Goal: Transaction & Acquisition: Purchase product/service

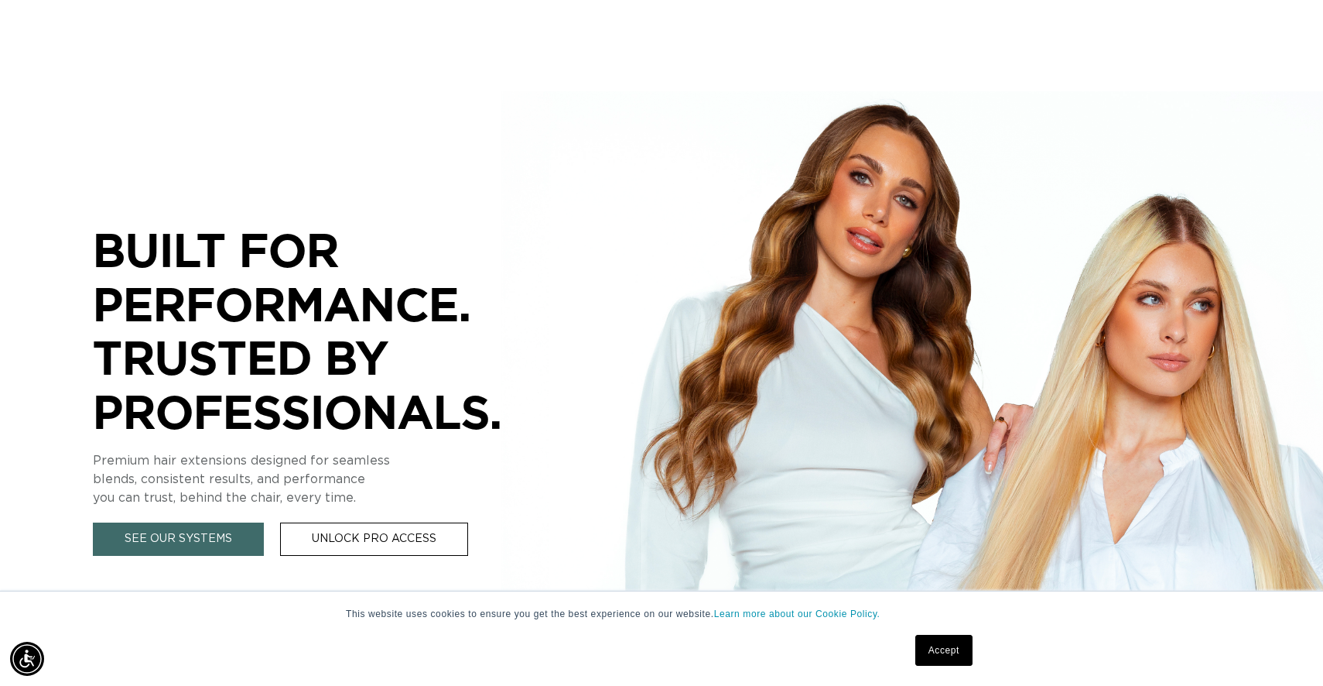
scroll to position [133, 0]
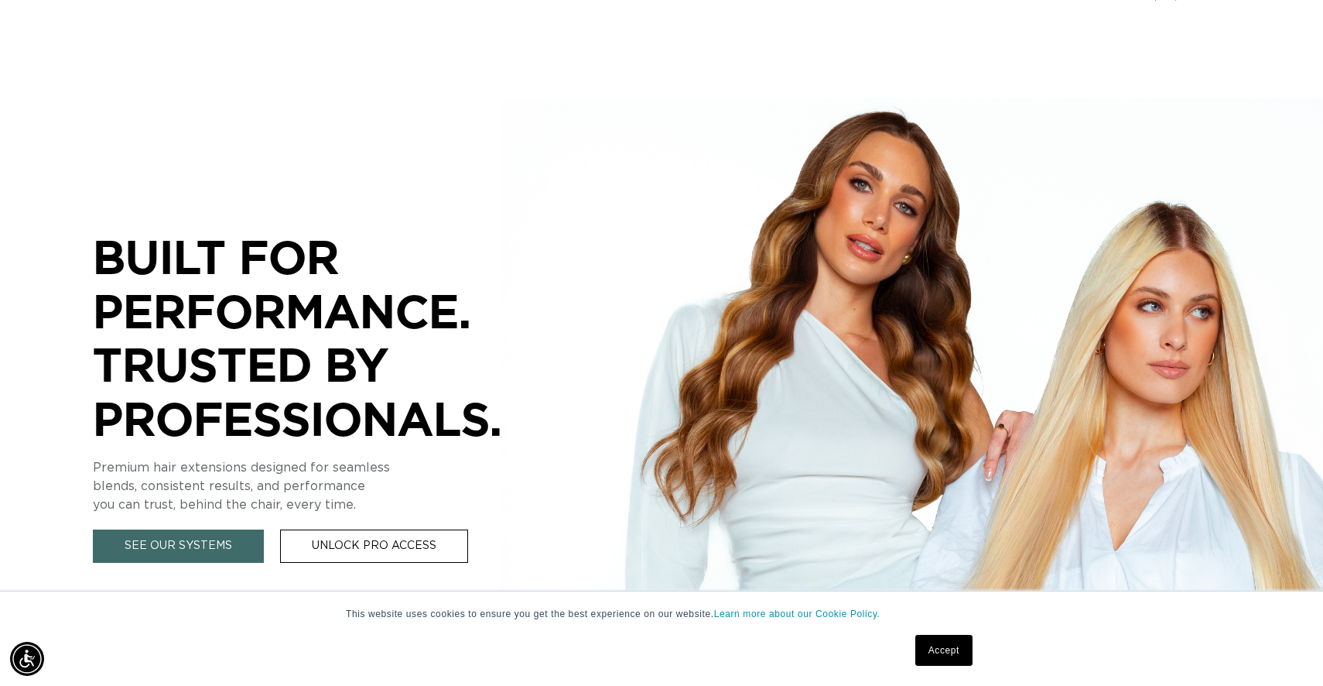
click at [944, 654] on link "Accept" at bounding box center [943, 649] width 57 height 31
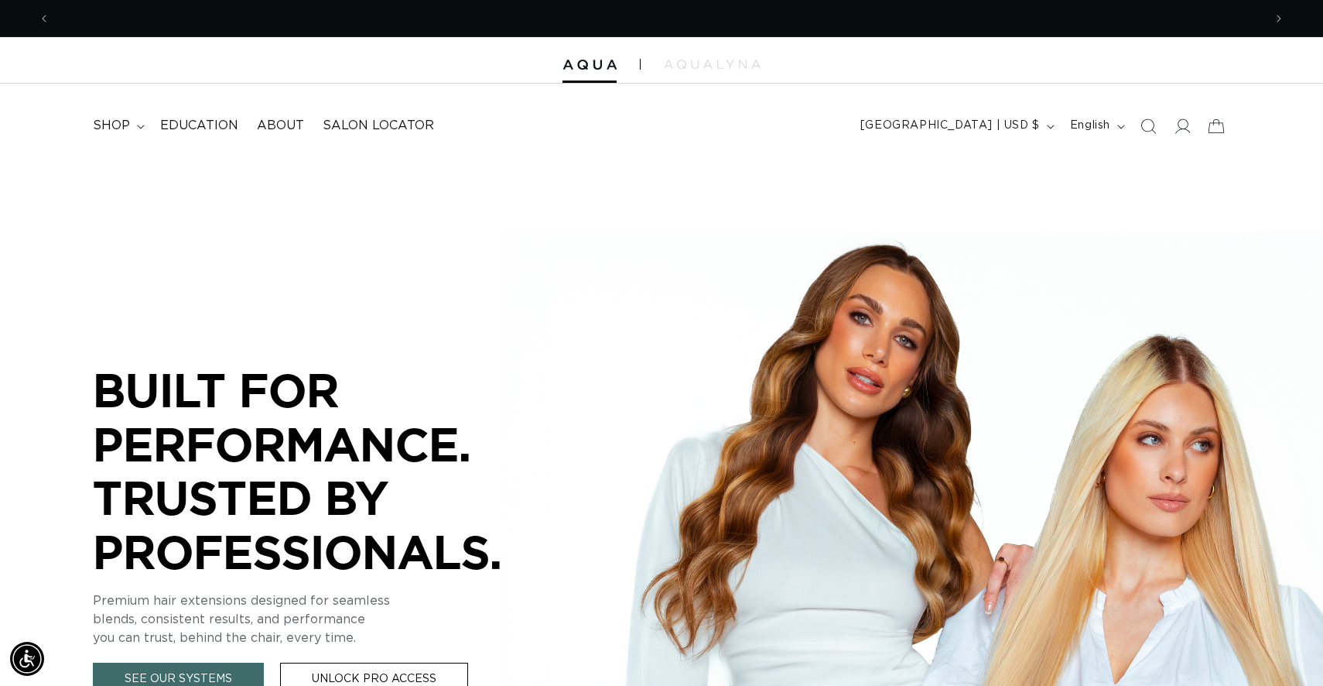
scroll to position [0, 1213]
click at [111, 135] on summary "shop" at bounding box center [117, 125] width 67 height 35
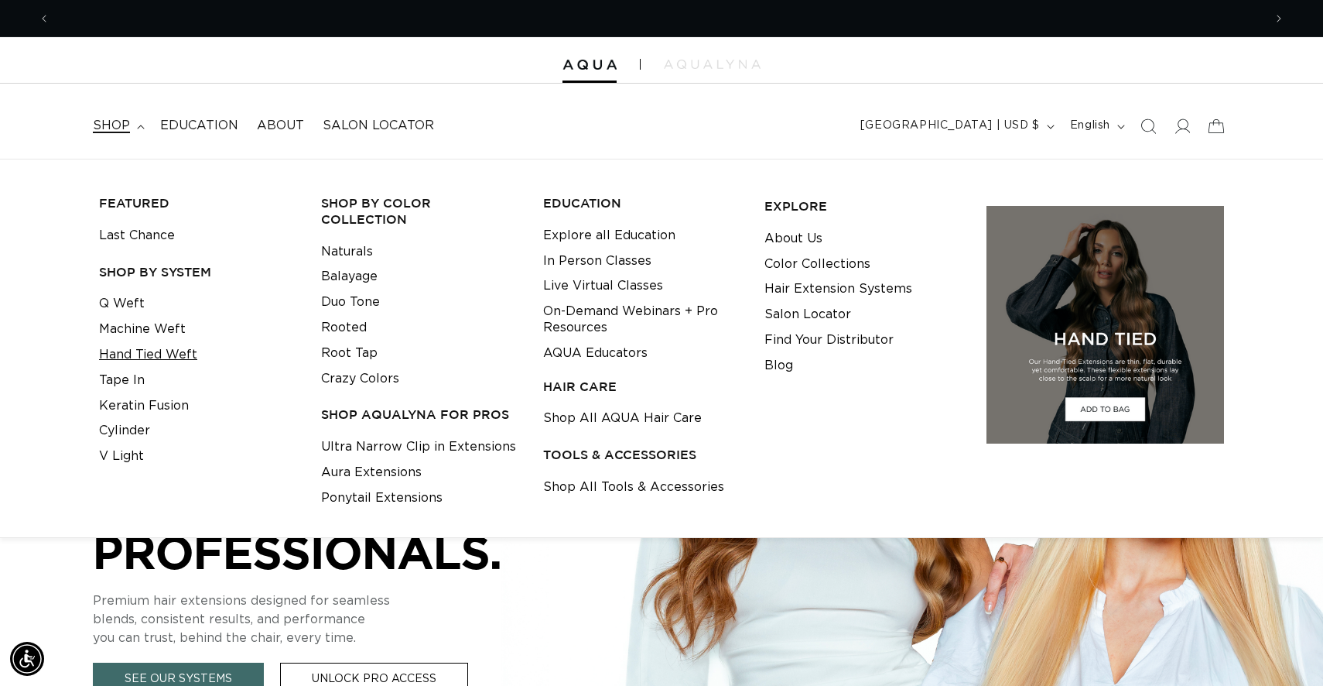
scroll to position [0, 2427]
click at [133, 333] on link "Machine Weft" at bounding box center [142, 329] width 87 height 26
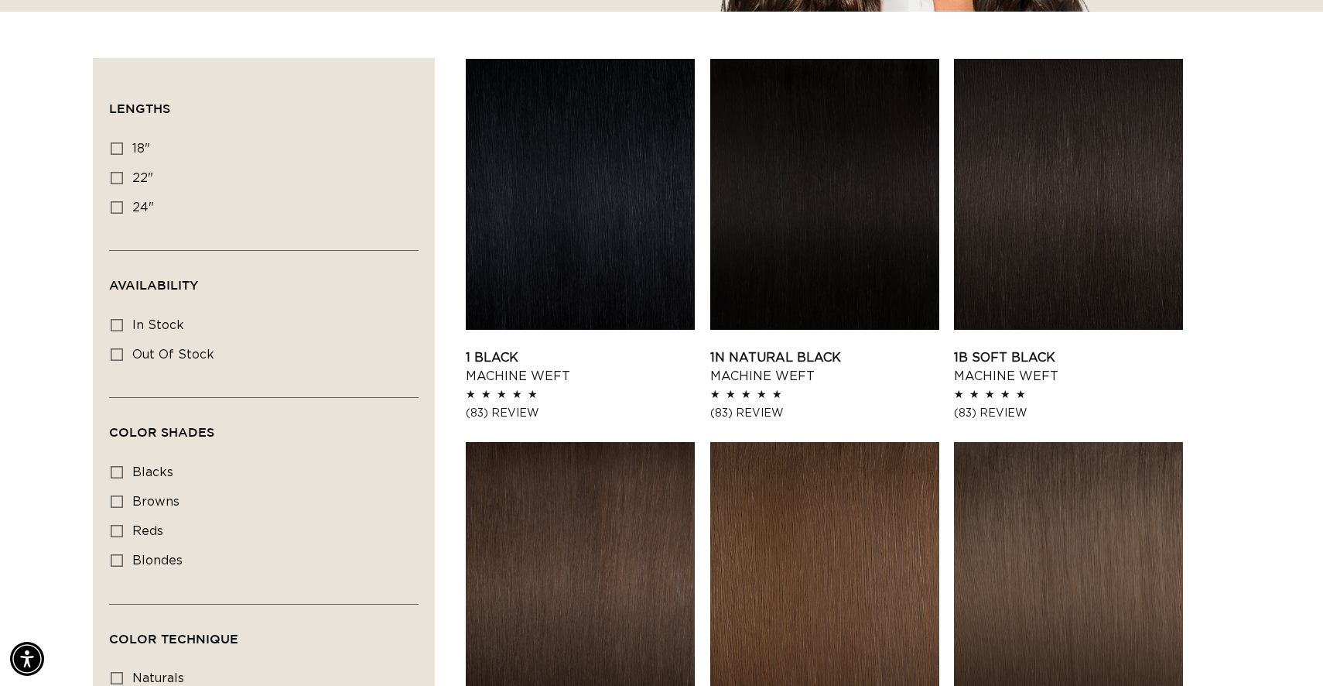
scroll to position [511, 0]
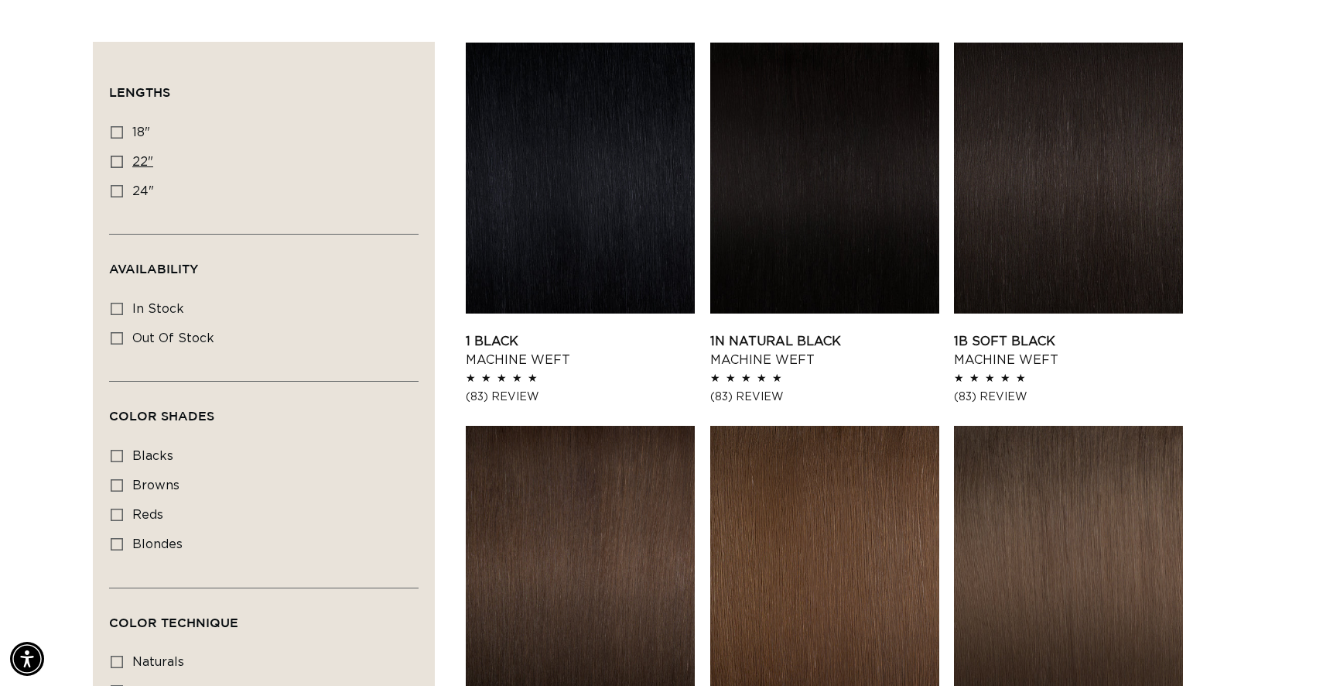
click at [128, 156] on label "22" 22" (33 products)" at bounding box center [259, 162] width 297 height 29
click at [123, 156] on input "22" 22" (33 products)" at bounding box center [117, 162] width 12 height 12
checkbox input "true"
click at [159, 520] on label "reds reds (1 product)" at bounding box center [259, 515] width 297 height 29
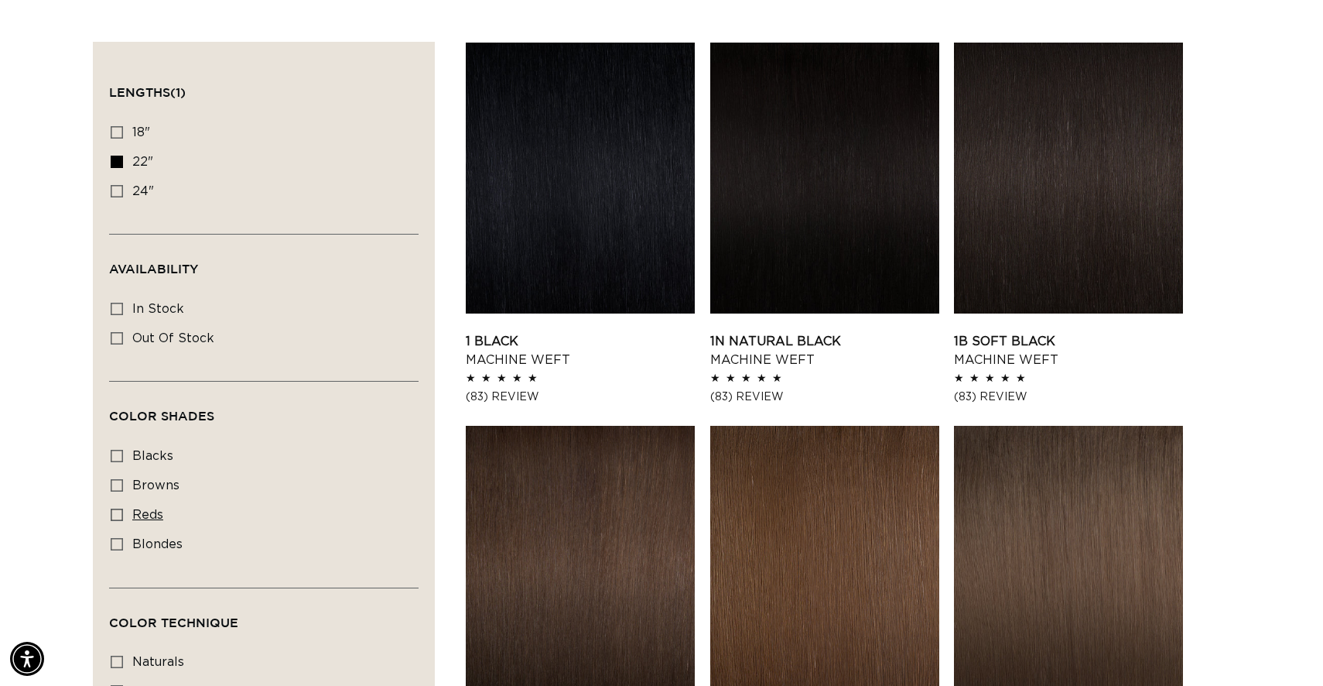
click at [123, 520] on input "reds reds (1 product)" at bounding box center [117, 514] width 12 height 12
checkbox input "true"
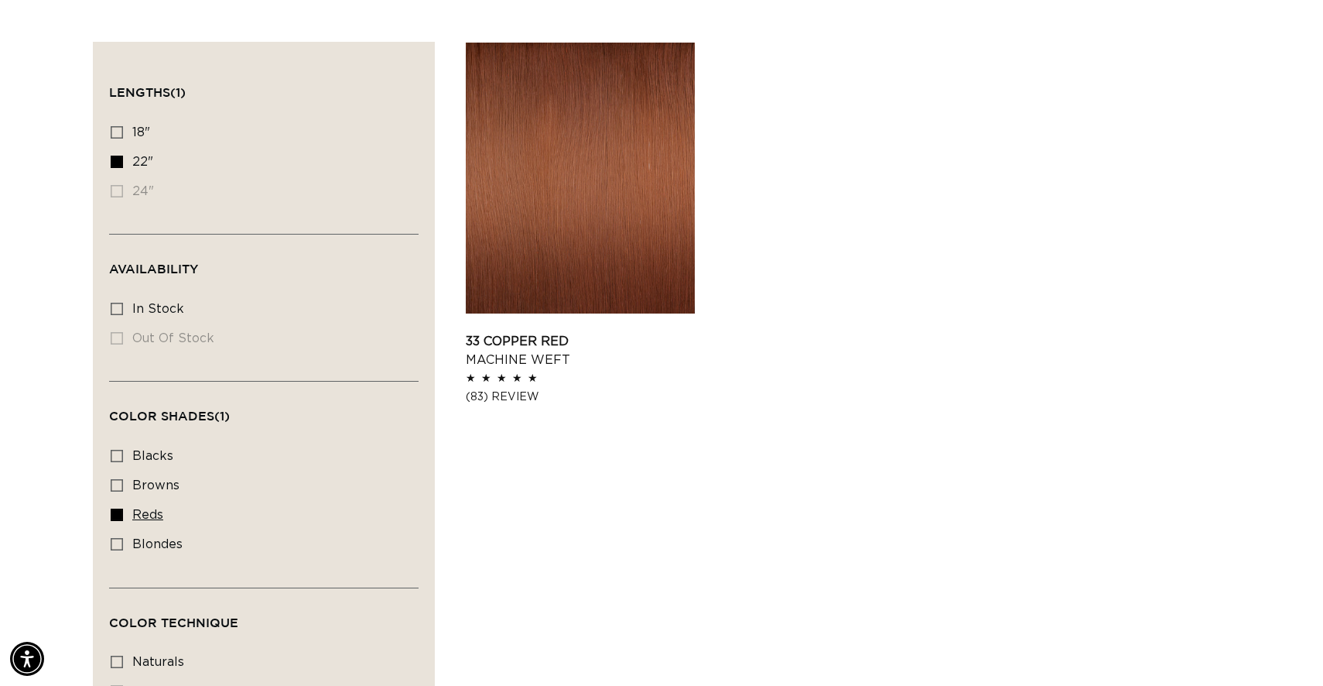
scroll to position [0, 1213]
click at [140, 543] on span "blondes" at bounding box center [157, 544] width 50 height 12
click at [123, 543] on input "blondes blondes (18 products)" at bounding box center [117, 544] width 12 height 12
checkbox input "true"
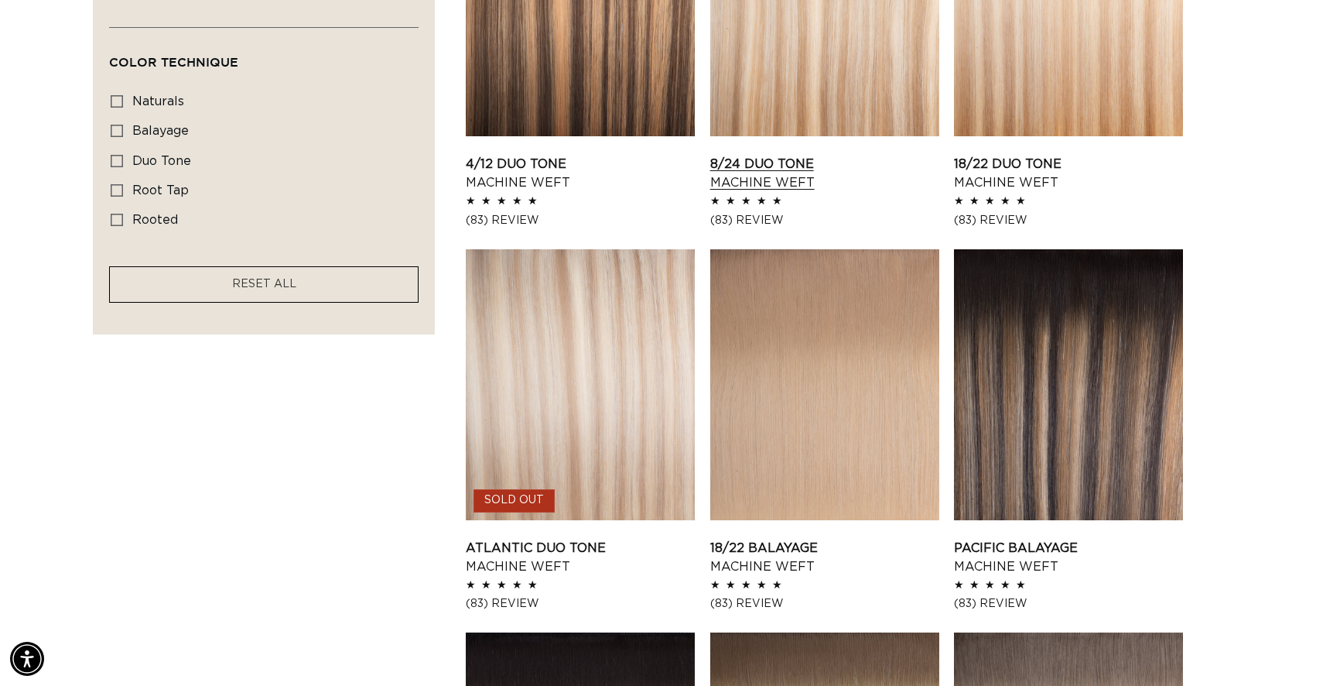
scroll to position [0, 1213]
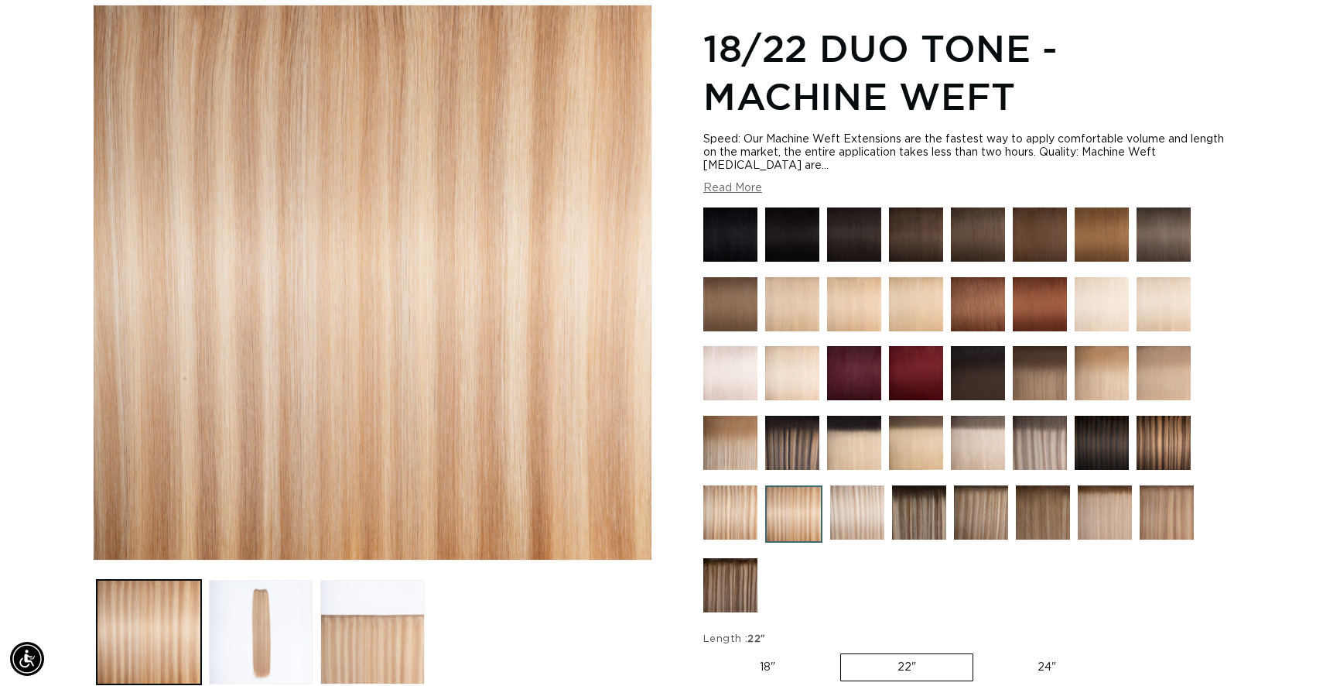
scroll to position [211, 0]
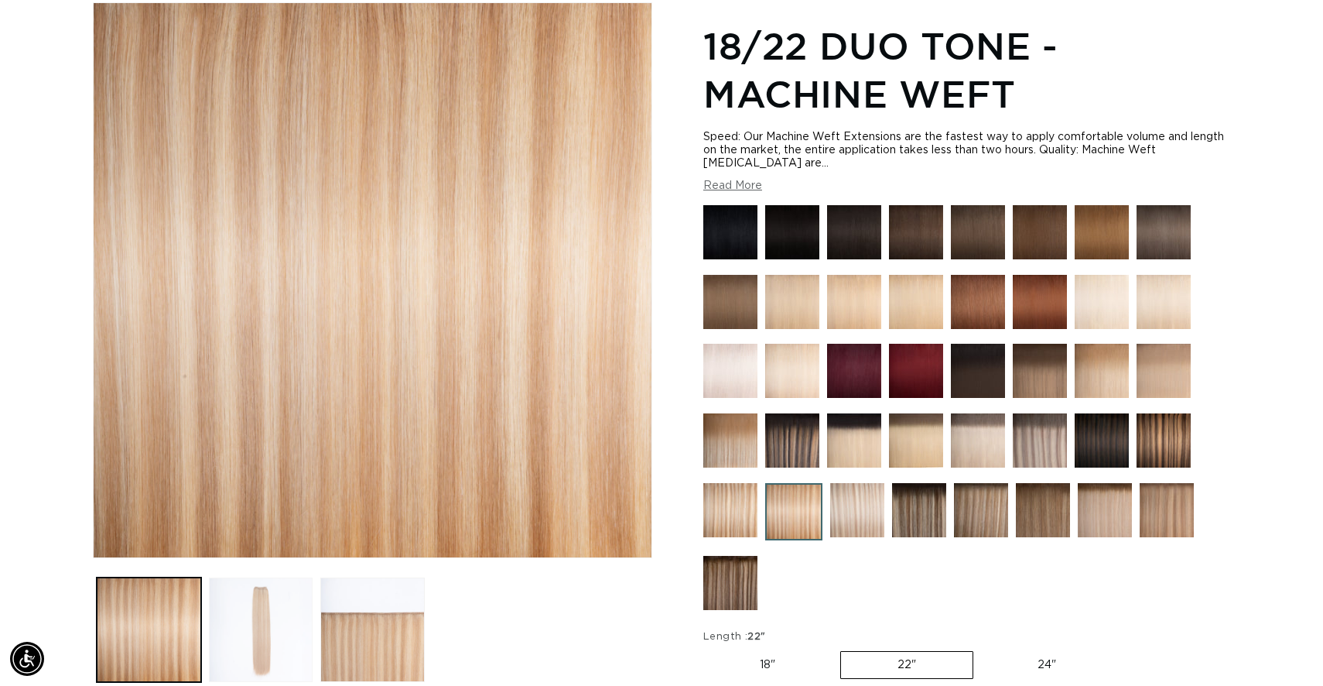
click at [281, 615] on button "Load image 2 in gallery view" at bounding box center [261, 629] width 104 height 104
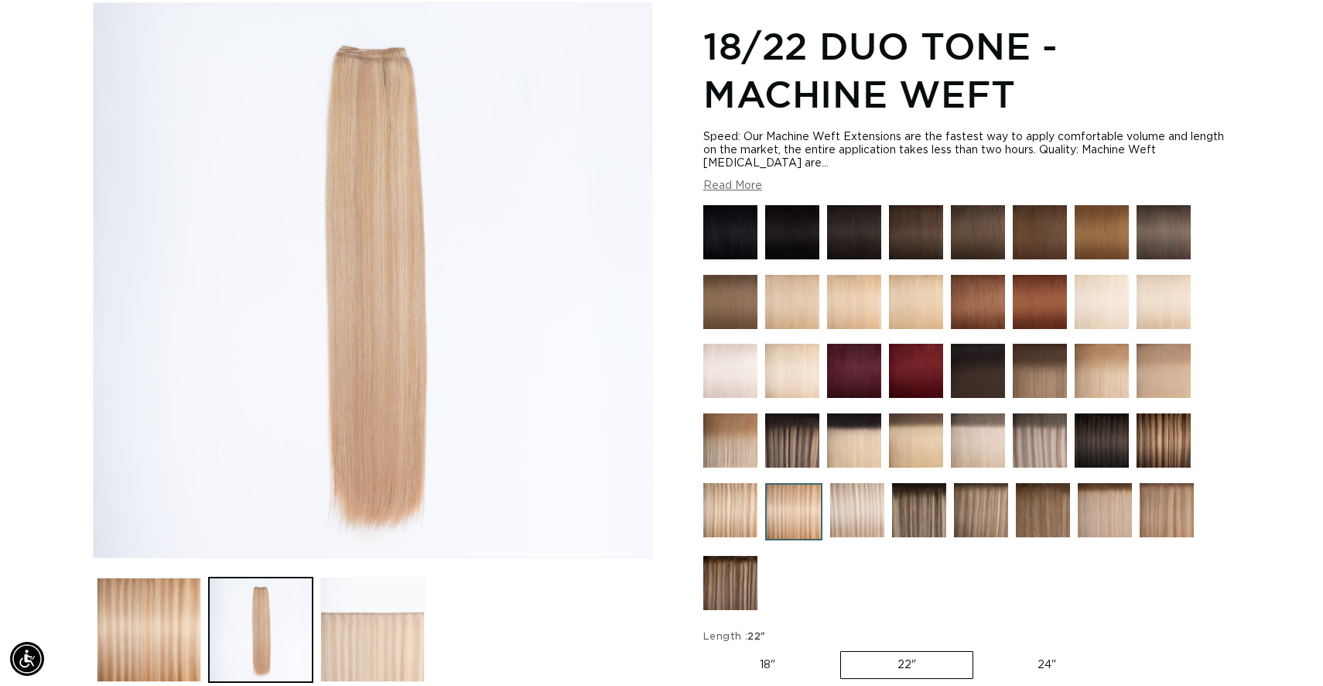
scroll to position [0, 1213]
click at [359, 618] on button "Load image 3 in gallery view" at bounding box center [372, 629] width 104 height 104
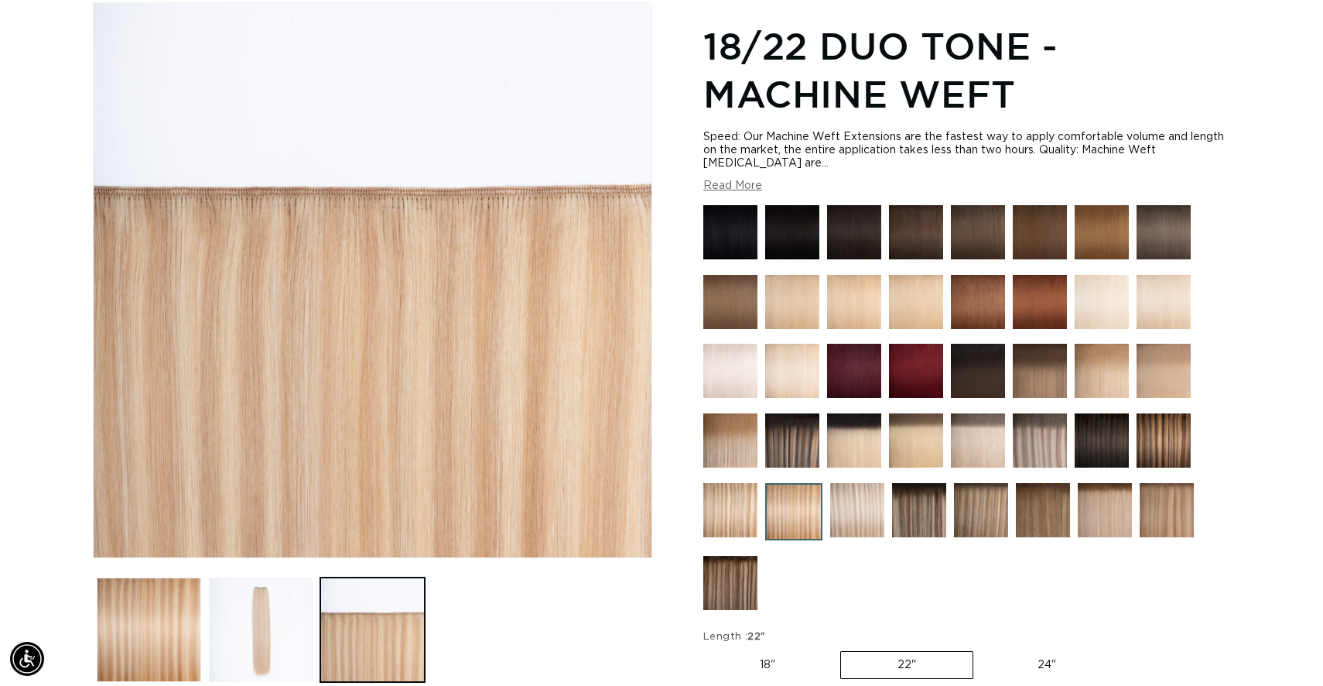
click at [287, 623] on button "Load image 2 in gallery view" at bounding box center [261, 629] width 104 height 104
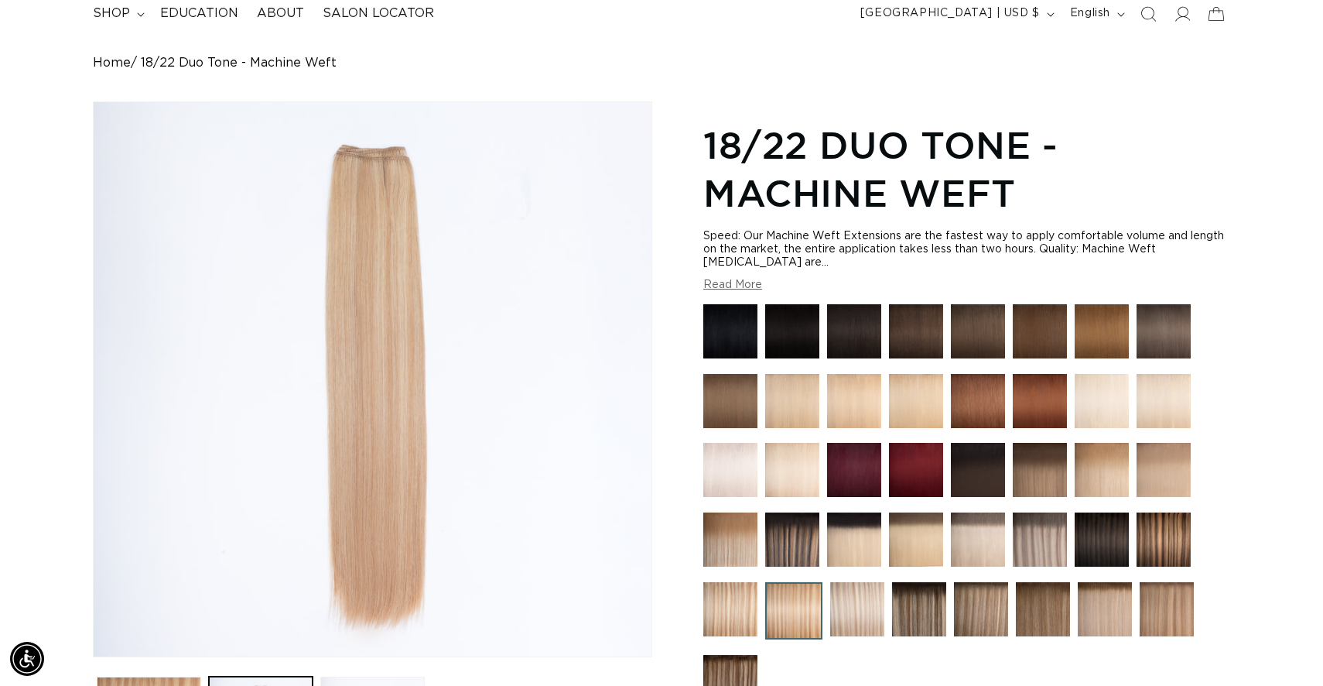
scroll to position [113, 0]
click at [745, 284] on button "Read More" at bounding box center [732, 284] width 59 height 13
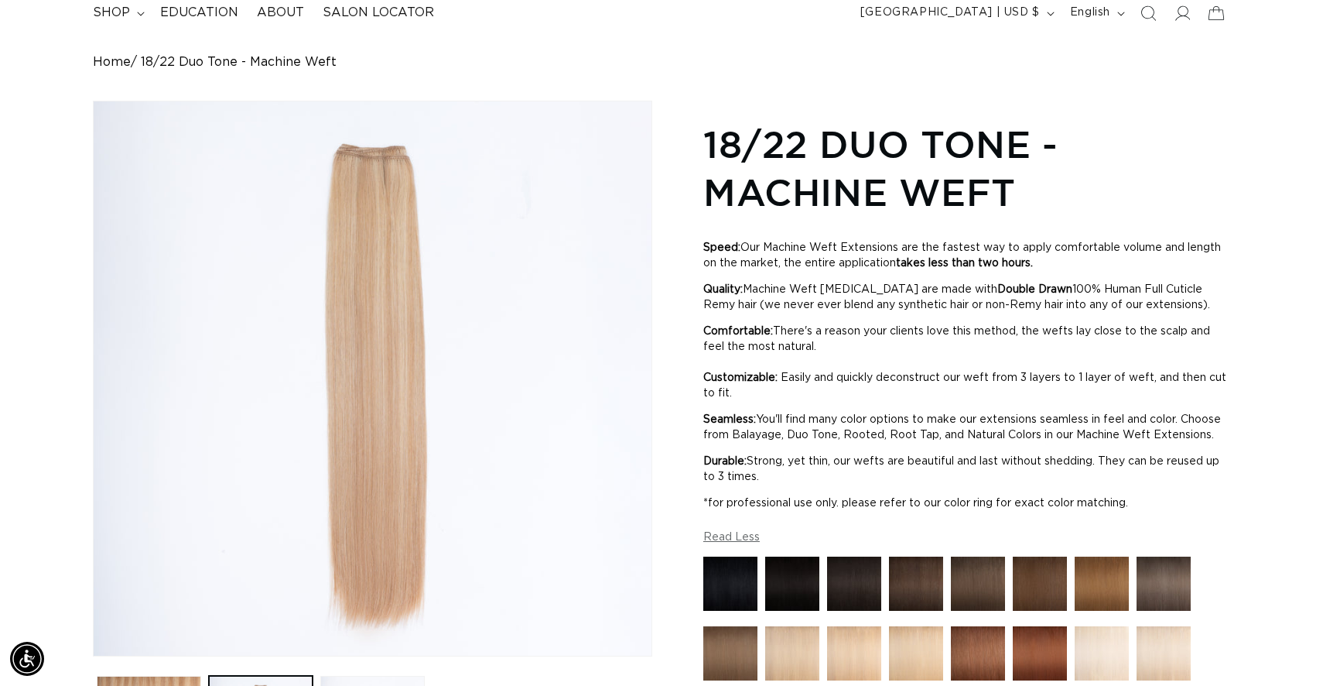
scroll to position [0, 2427]
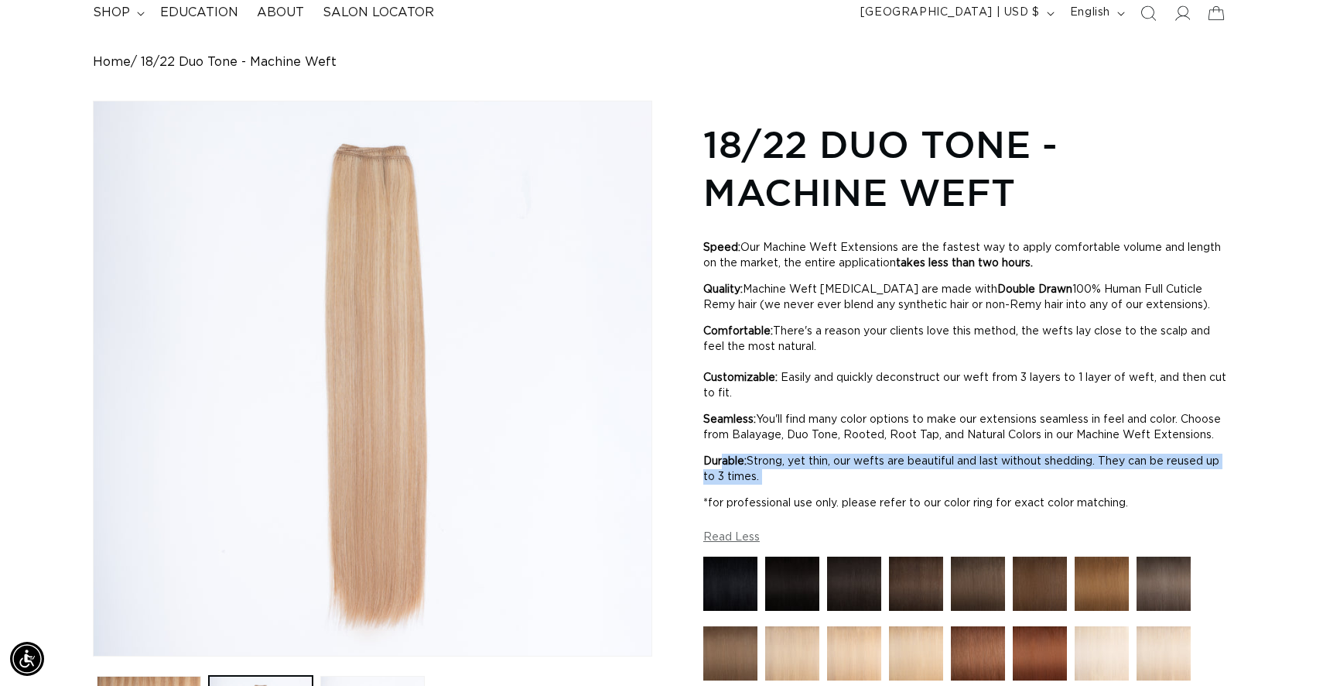
drag, startPoint x: 723, startPoint y: 477, endPoint x: 785, endPoint y: 498, distance: 65.3
click at [788, 500] on div "Speed: Our Machine Weft Extensions are the fastest way to apply comfortable vol…" at bounding box center [966, 375] width 527 height 292
click at [785, 484] on p "Durable: Strong, yet thin, our wefts are beautiful and last without shedding. T…" at bounding box center [966, 468] width 527 height 31
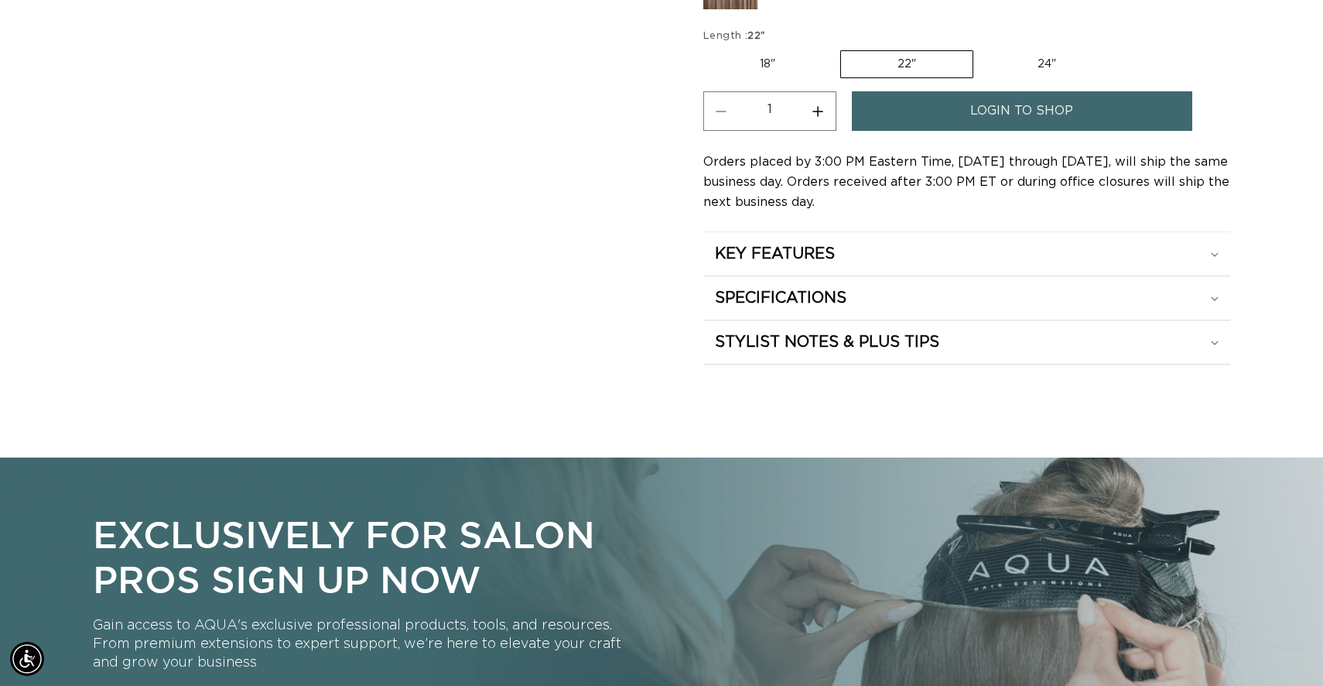
scroll to position [1066, 0]
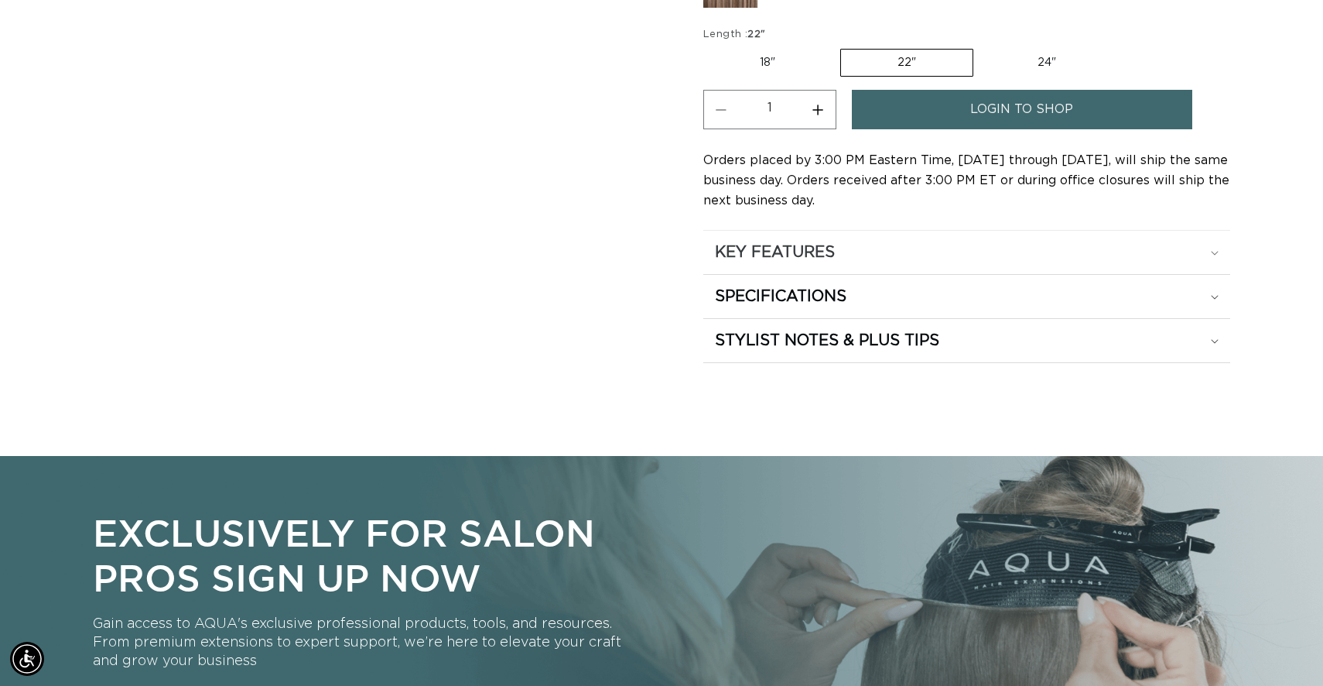
click at [793, 262] on h2 "KEY FEATURES" at bounding box center [775, 252] width 120 height 20
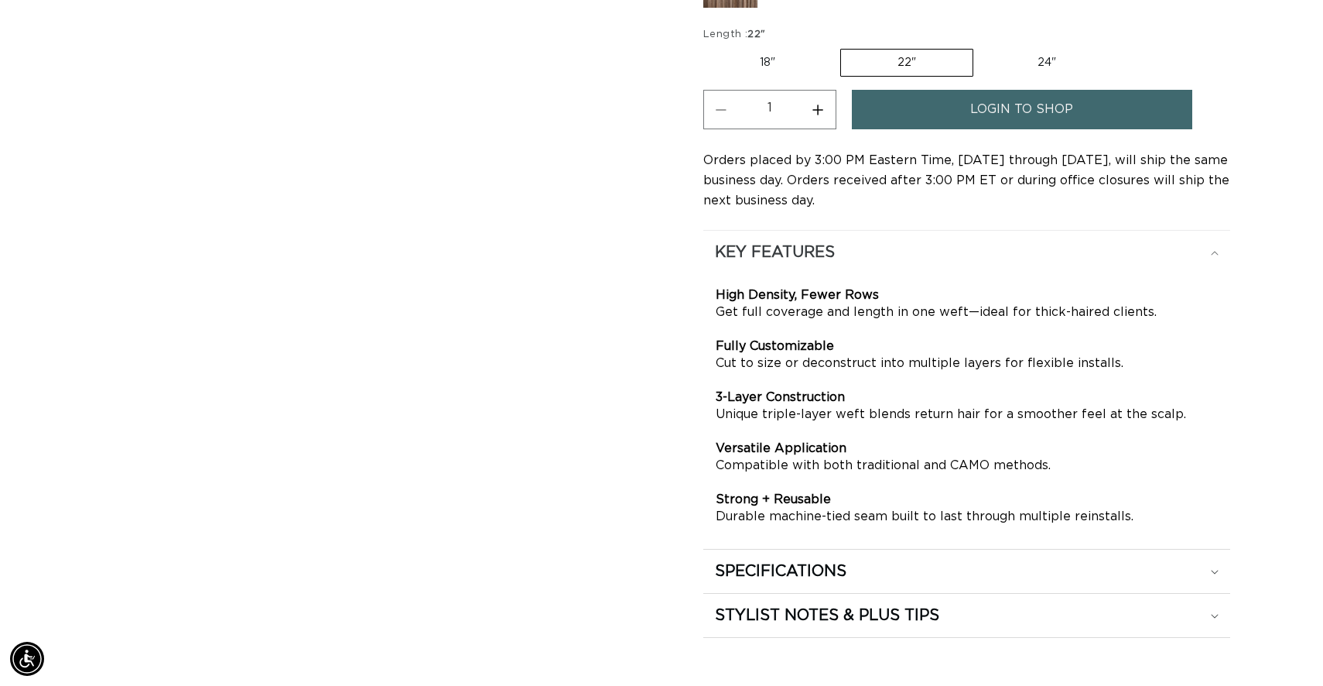
scroll to position [0, 2427]
click at [783, 274] on summary "KEY FEATURES" at bounding box center [966, 252] width 527 height 43
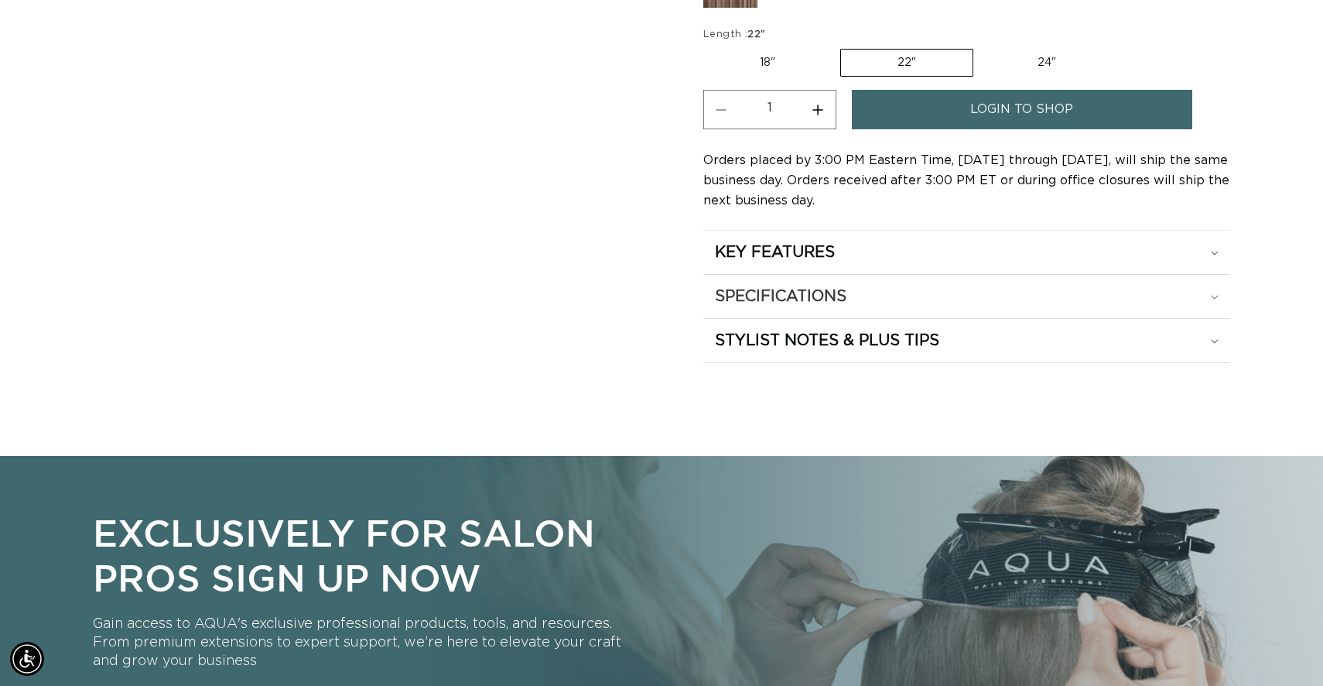
click at [771, 306] on h2 "SPECIFICATIONS" at bounding box center [781, 296] width 132 height 20
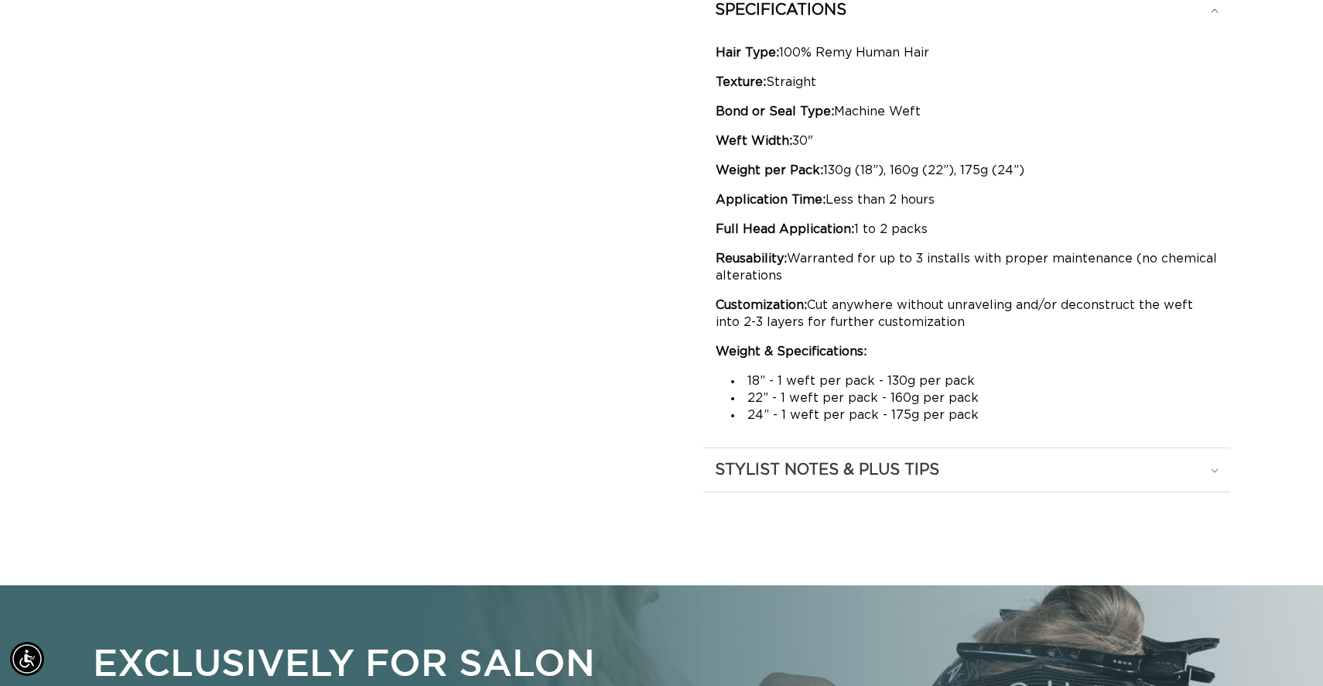
scroll to position [0, 0]
click at [825, 480] on h2 "STYLIST NOTES & PLUS TIPS" at bounding box center [827, 470] width 224 height 20
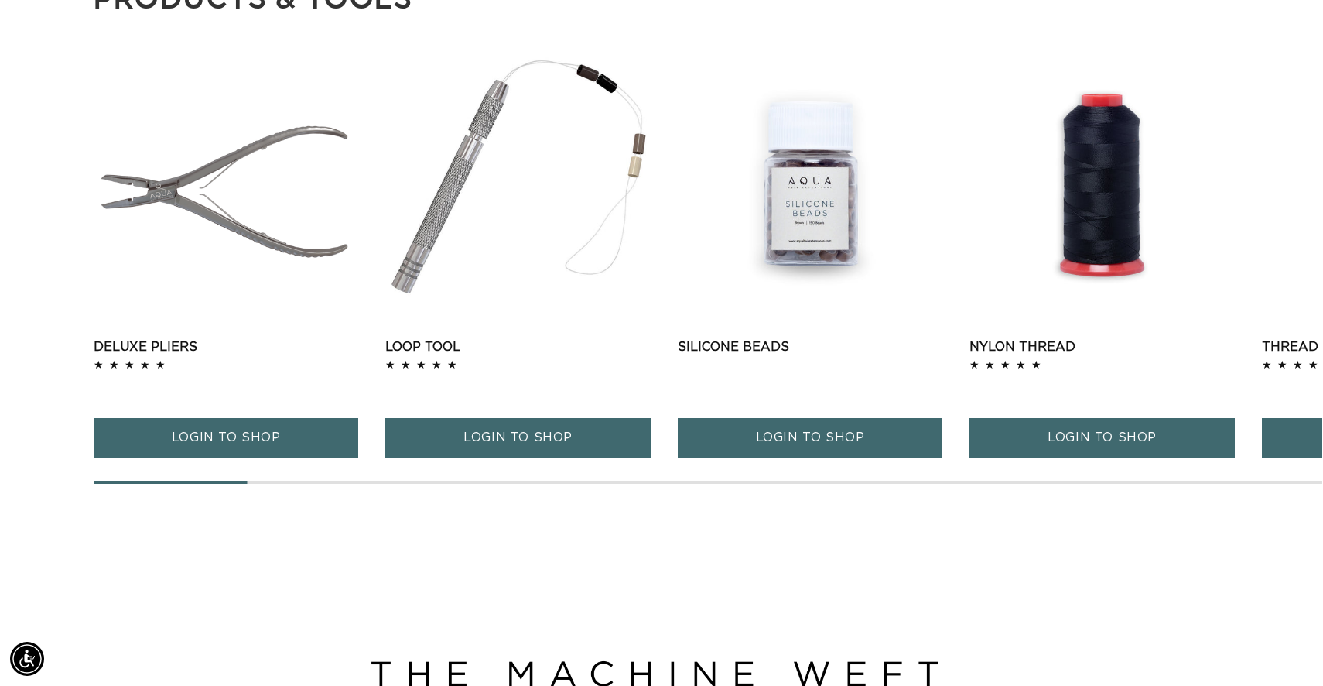
click at [1202, 484] on div at bounding box center [708, 482] width 1229 height 3
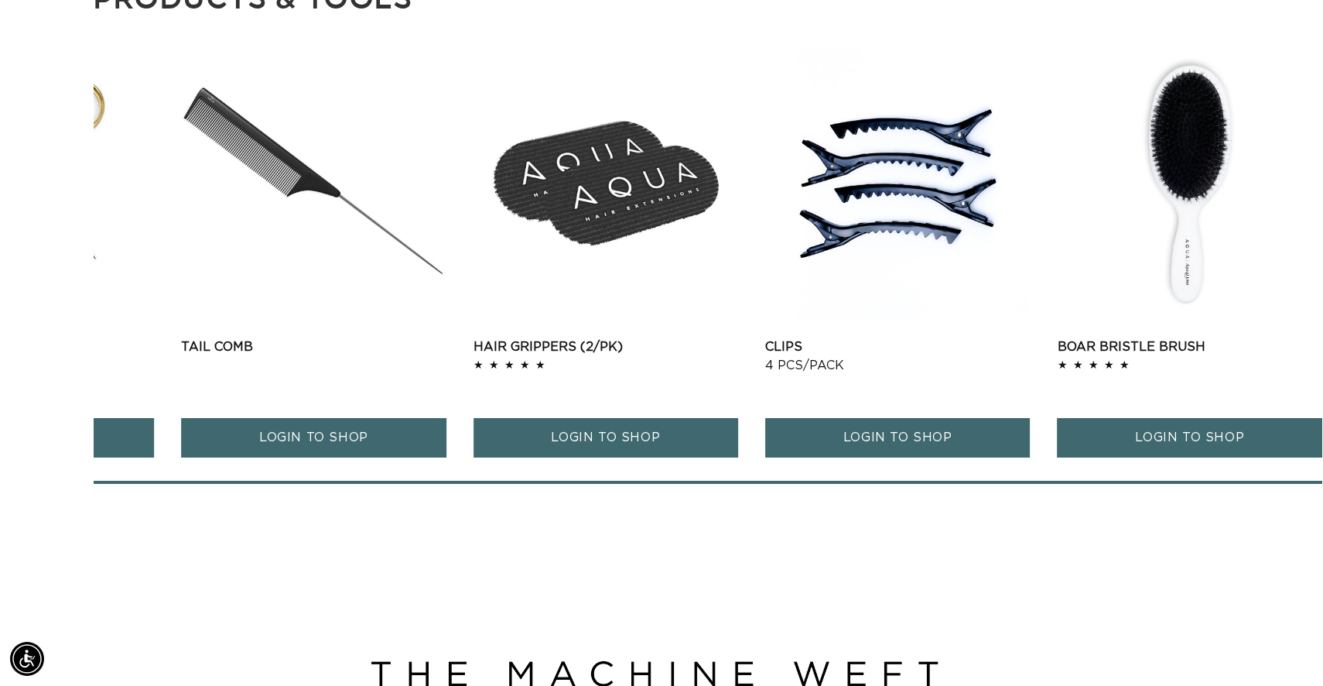
click at [276, 484] on div "Deluxe Pliers Deluxe Pliers 5.0 / 5.0 LOGIN TO SHOP" at bounding box center [708, 265] width 1230 height 437
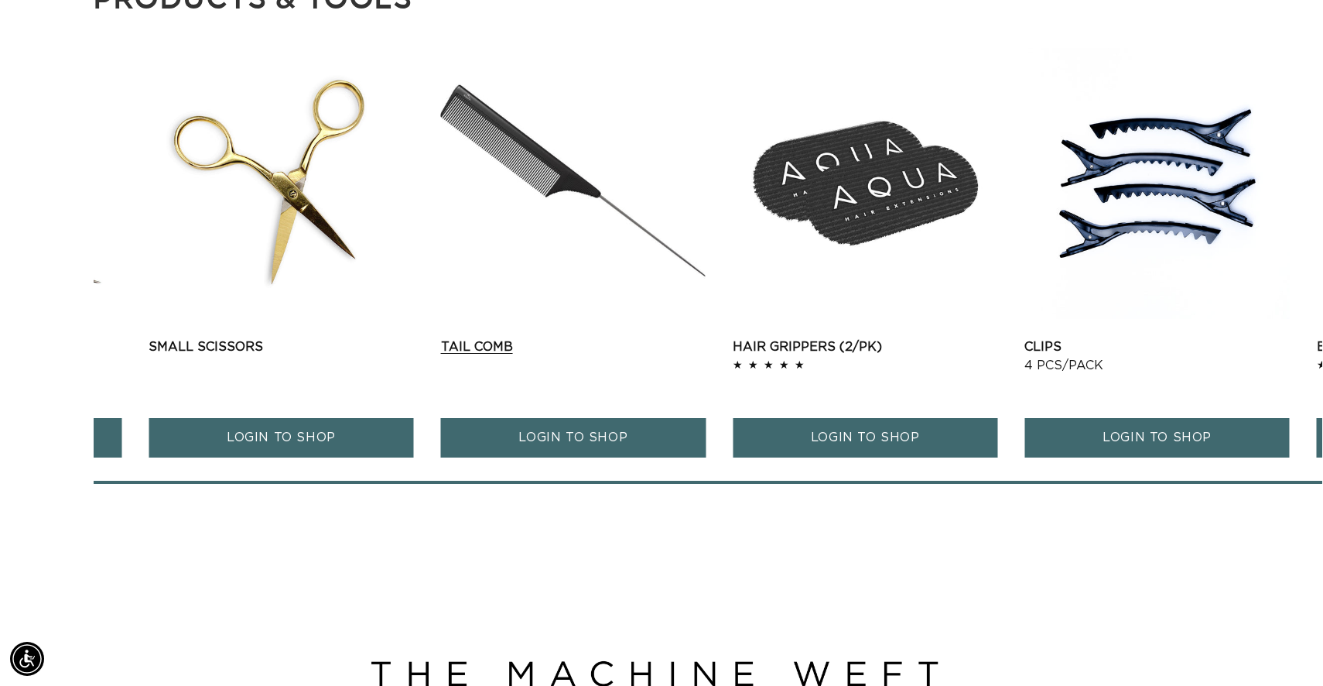
click at [706, 450] on div "Tail Comb Tail Comb LOGIN TO SHOP" at bounding box center [573, 264] width 265 height 433
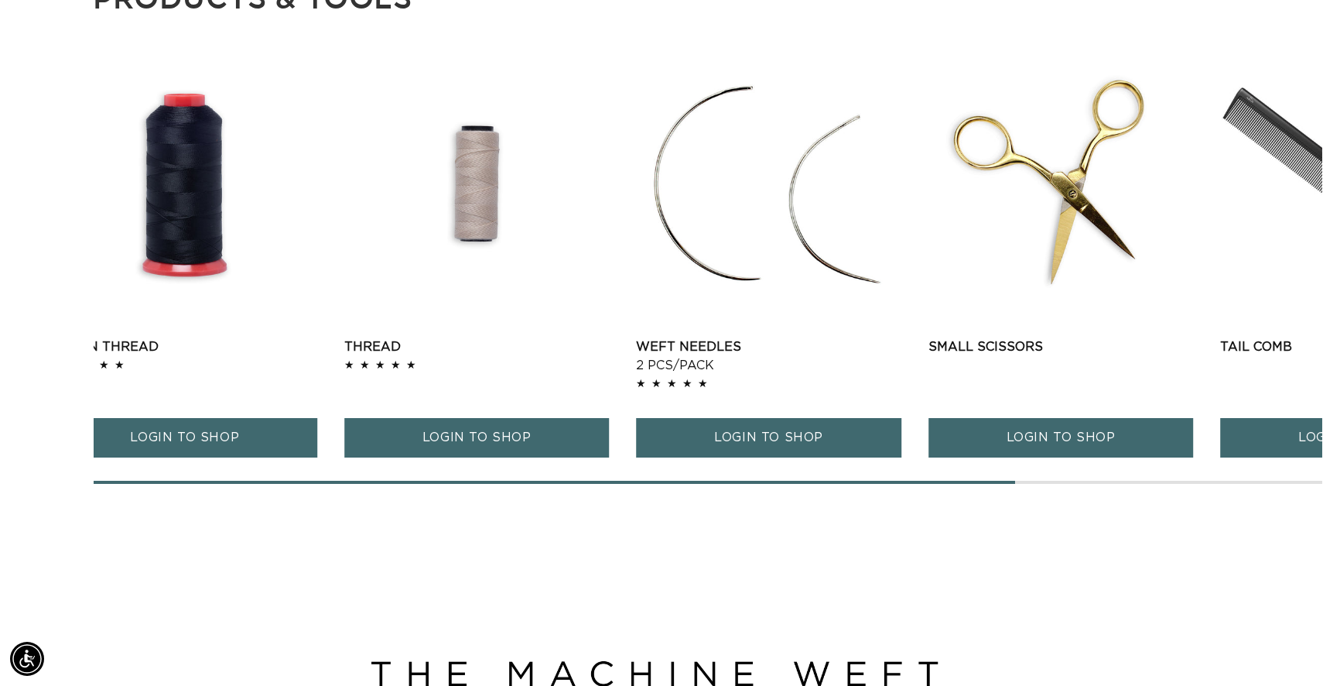
click at [1322, 318] on div "Deluxe Pliers Deluxe Pliers 5.0 / 5.0 LOGIN TO SHOP" at bounding box center [708, 265] width 1230 height 437
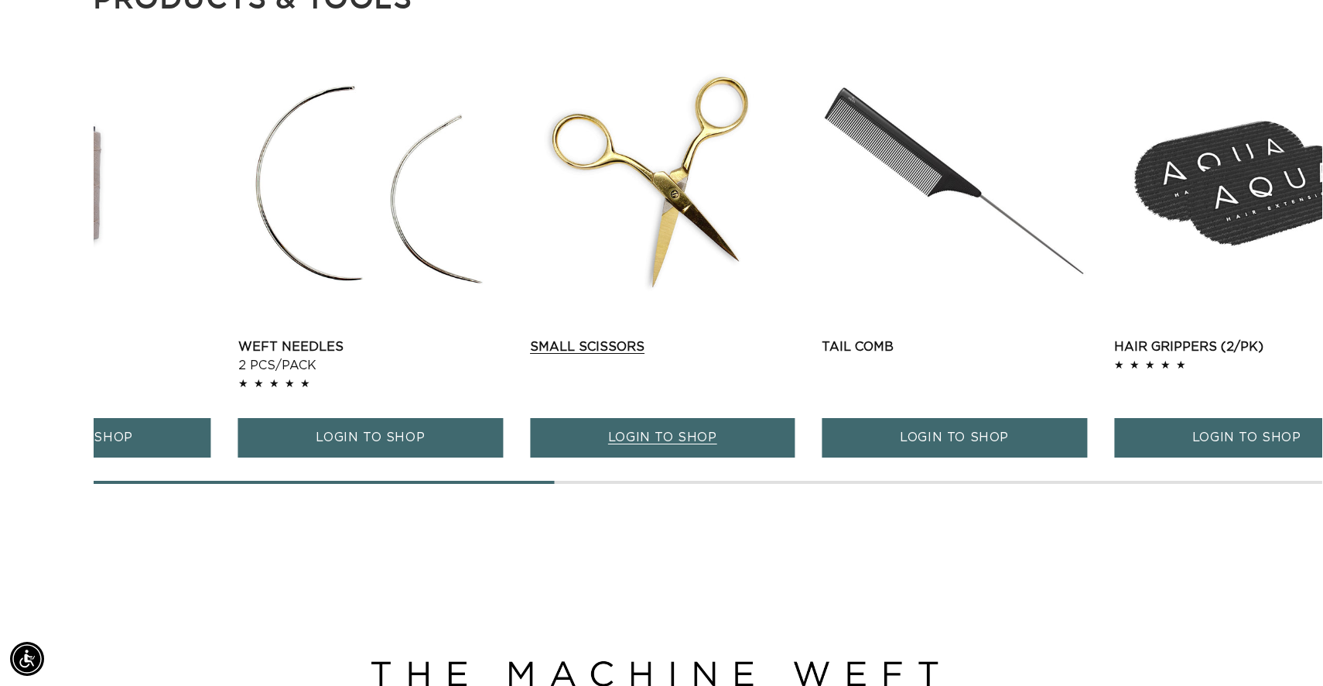
click at [530, 356] on link "Small Scissors" at bounding box center [662, 346] width 265 height 19
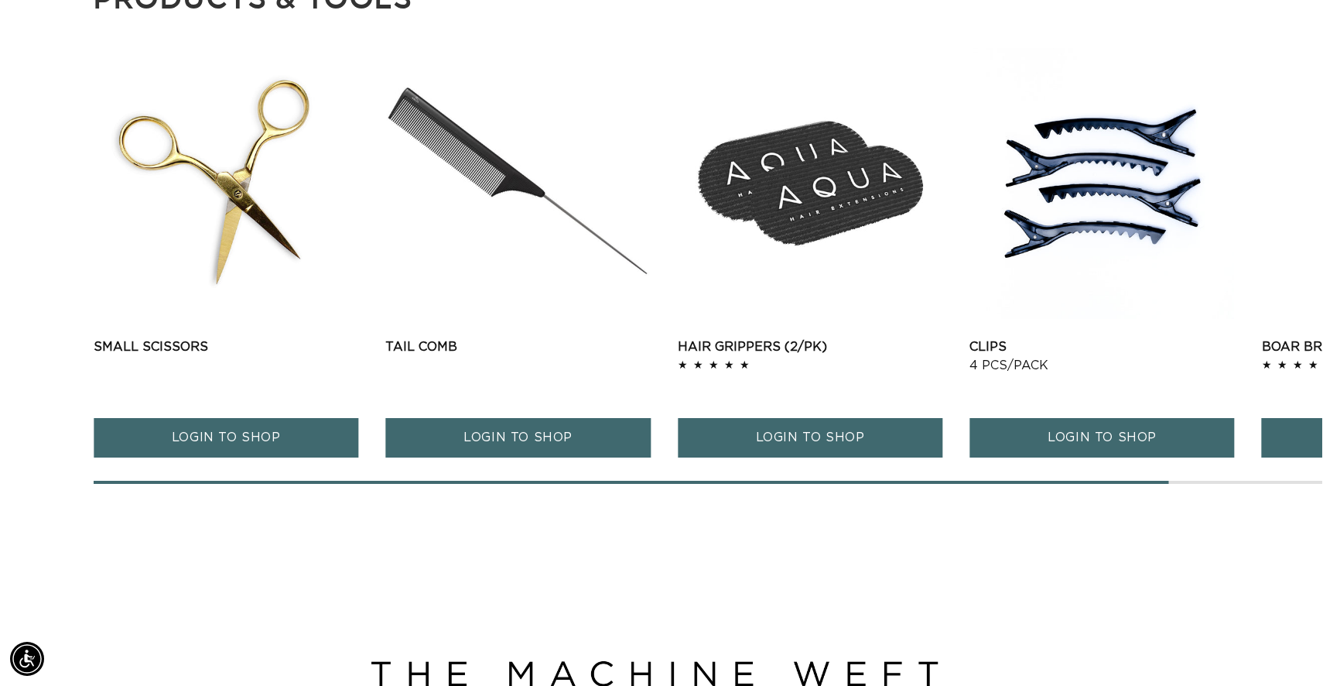
drag, startPoint x: 648, startPoint y: 330, endPoint x: 0, endPoint y: 515, distance: 674.3
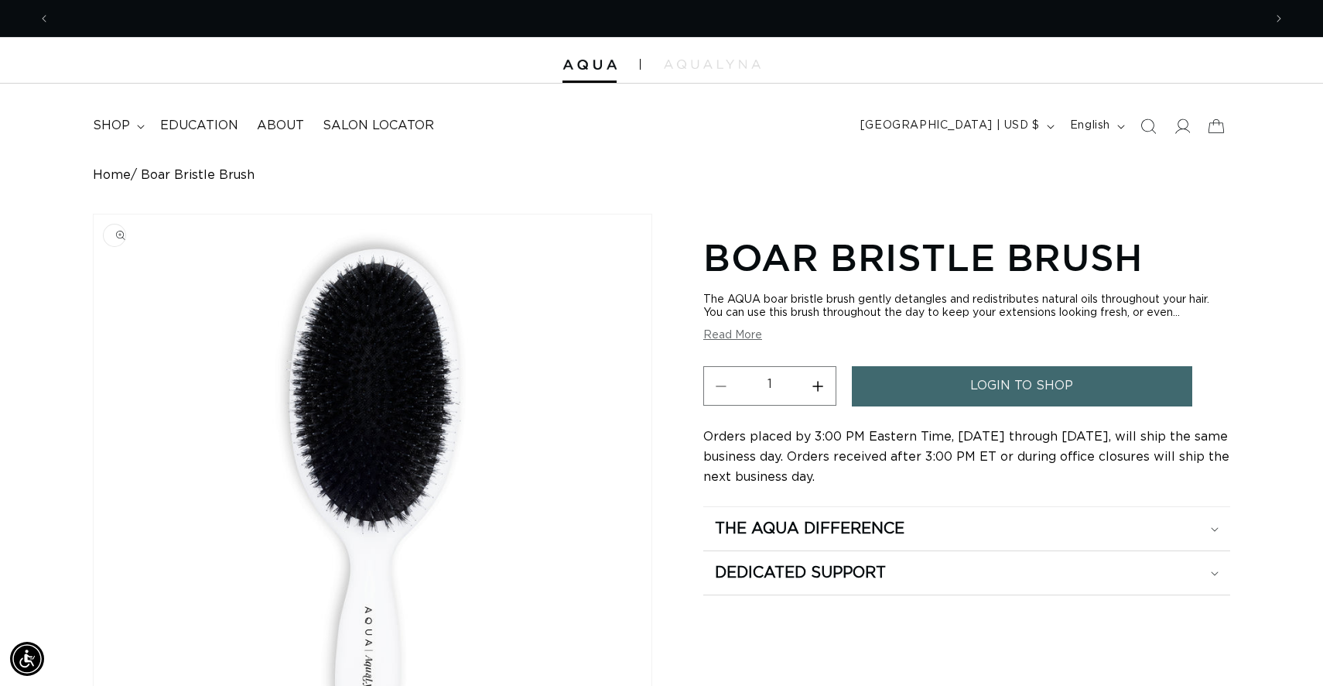
scroll to position [0, 1213]
click at [357, 392] on img "Gallery Viewer" at bounding box center [373, 491] width 558 height 554
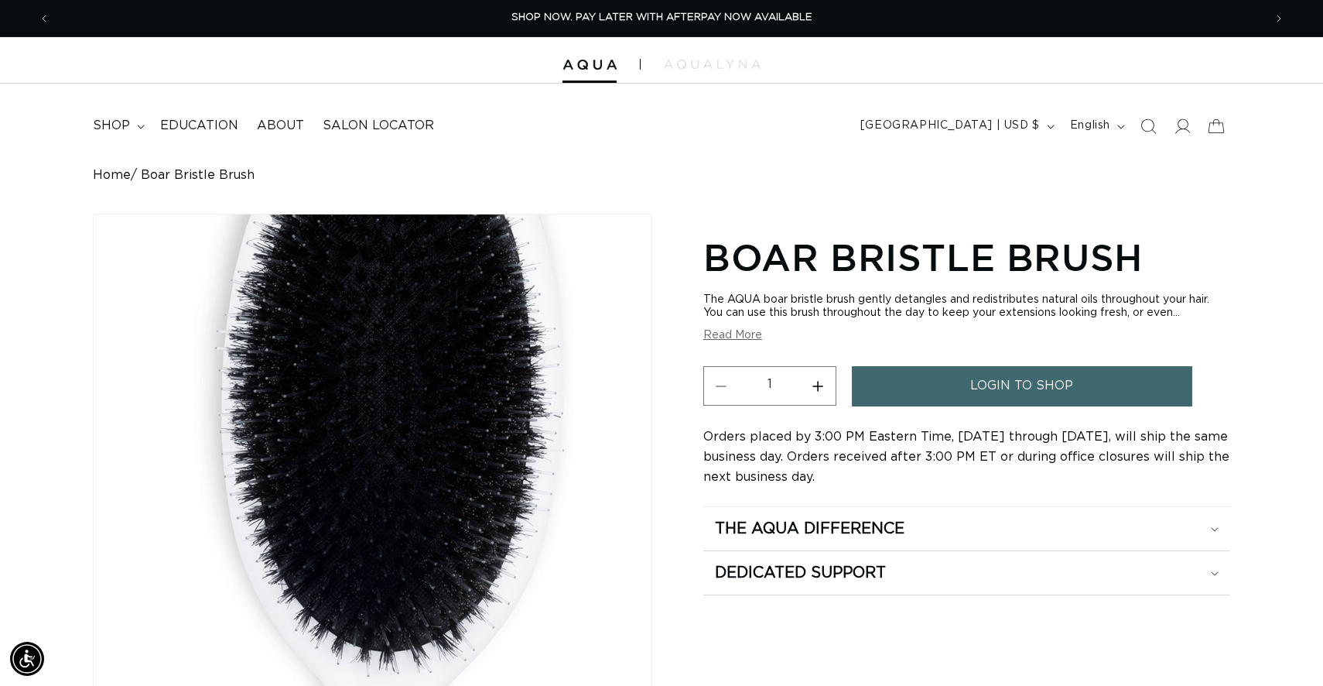
click at [357, 392] on div "Gallery Viewer" at bounding box center [373, 491] width 558 height 554
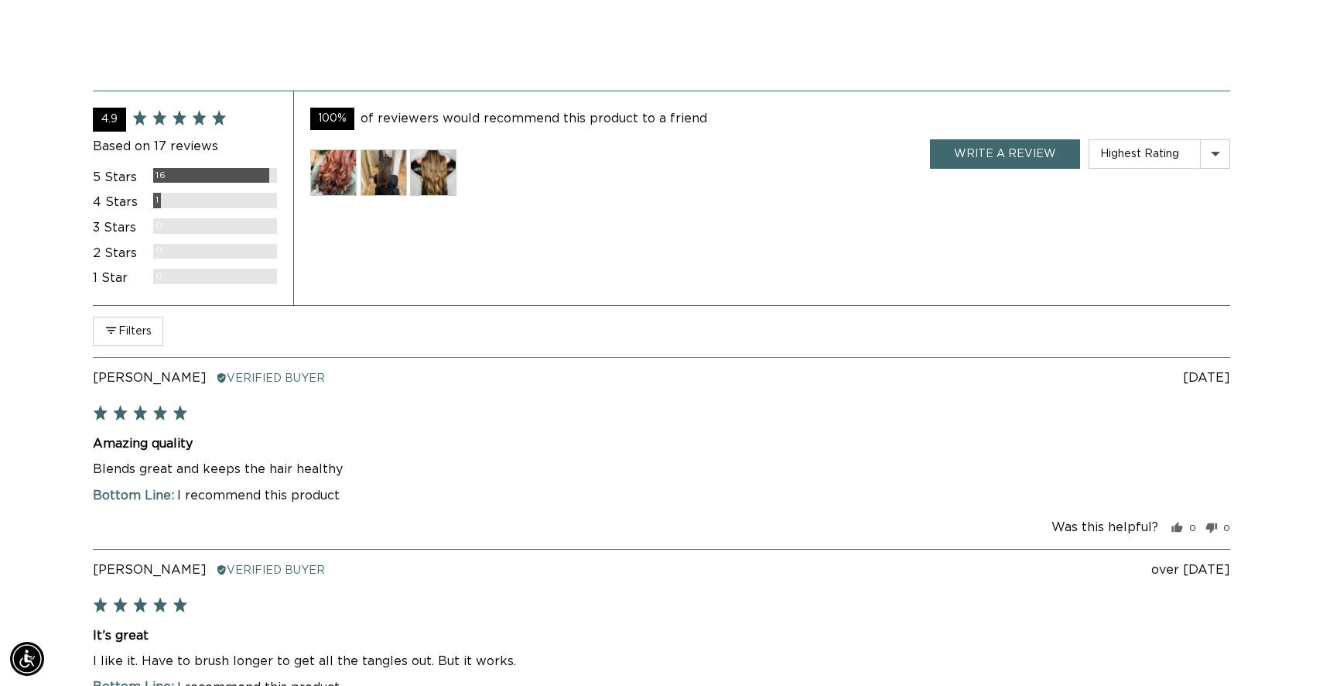
click at [333, 160] on img at bounding box center [333, 172] width 46 height 46
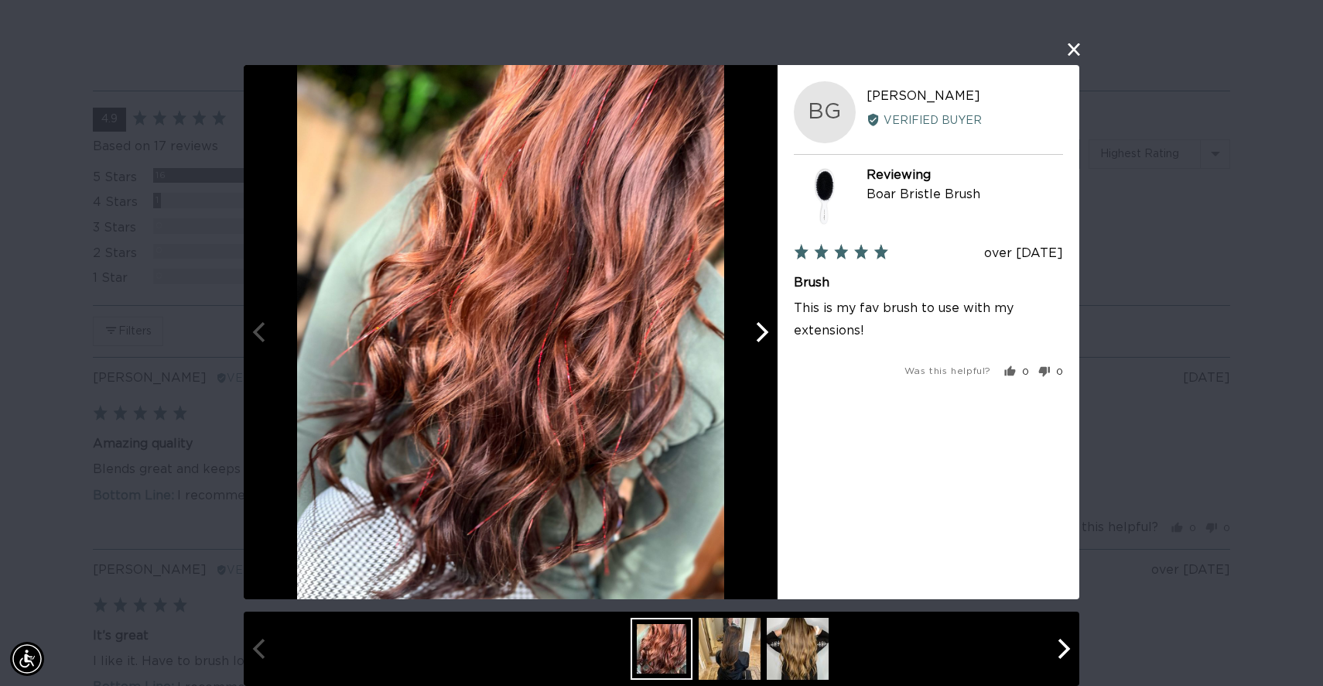
scroll to position [0, 2427]
click at [758, 340] on icon "Next" at bounding box center [763, 332] width 12 height 20
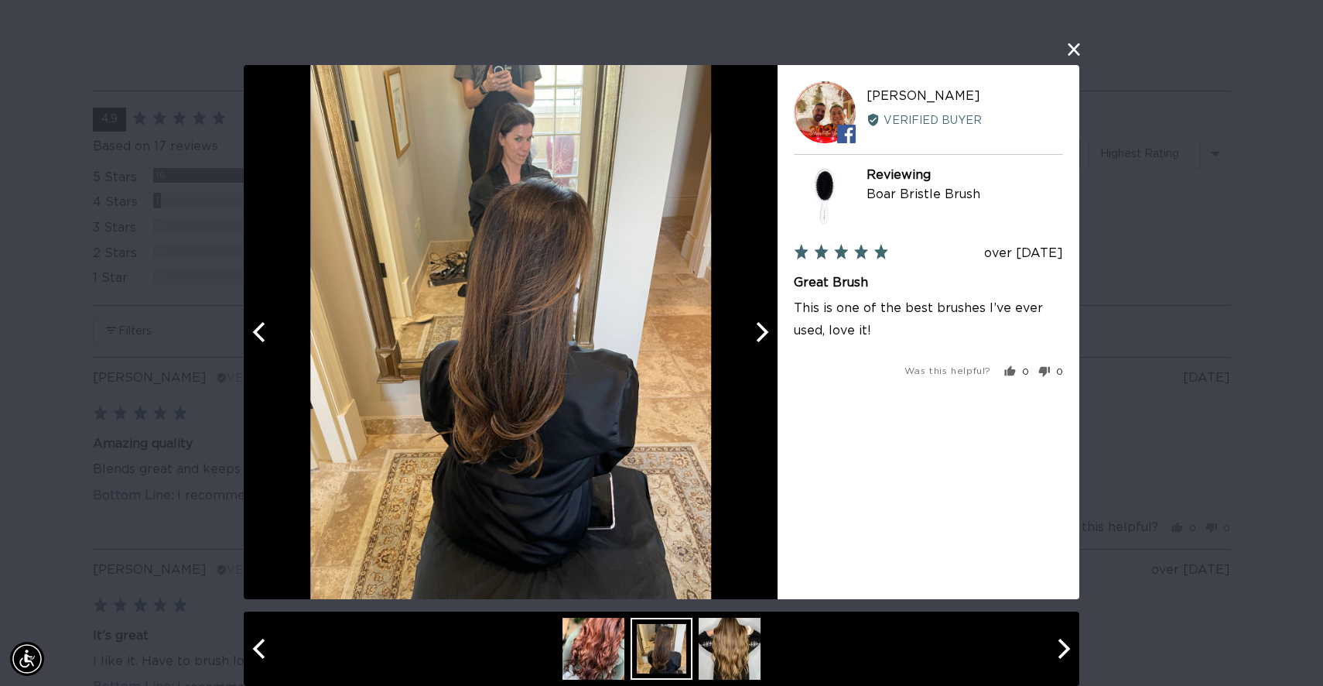
scroll to position [0, 0]
click at [758, 340] on icon "Next" at bounding box center [763, 332] width 12 height 20
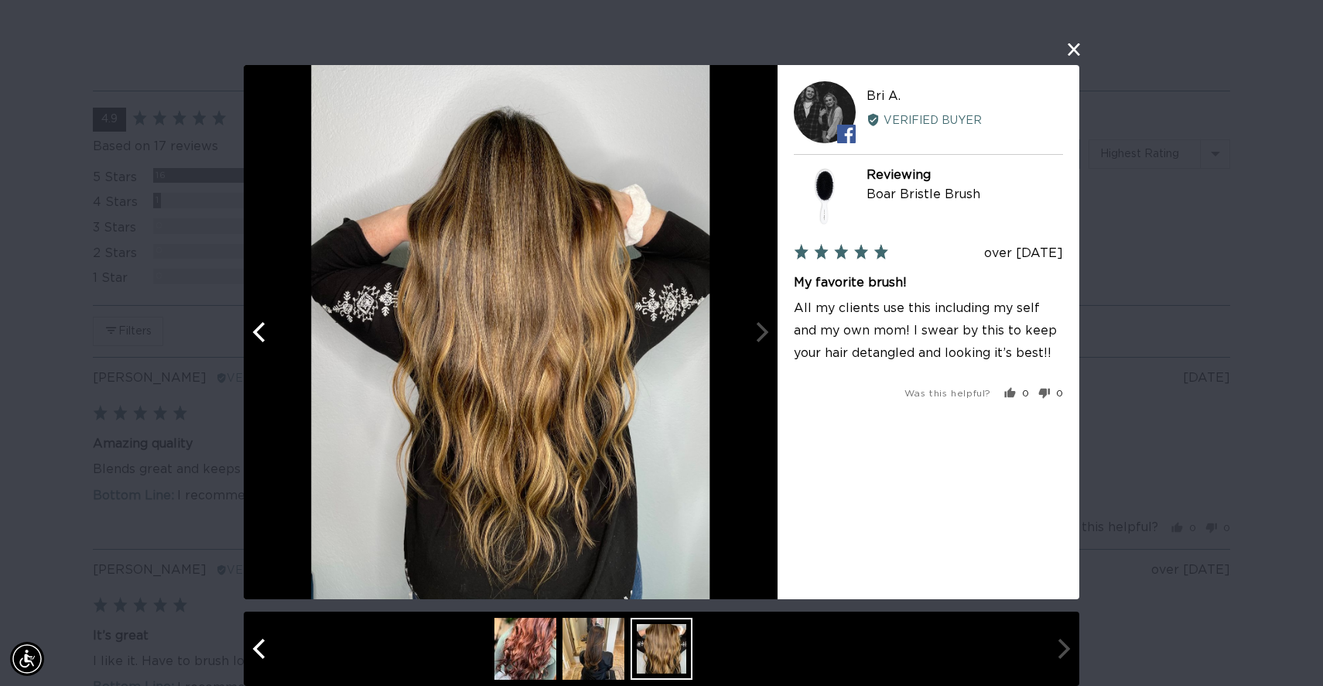
click at [1076, 56] on button "close this modal window" at bounding box center [1074, 49] width 19 height 19
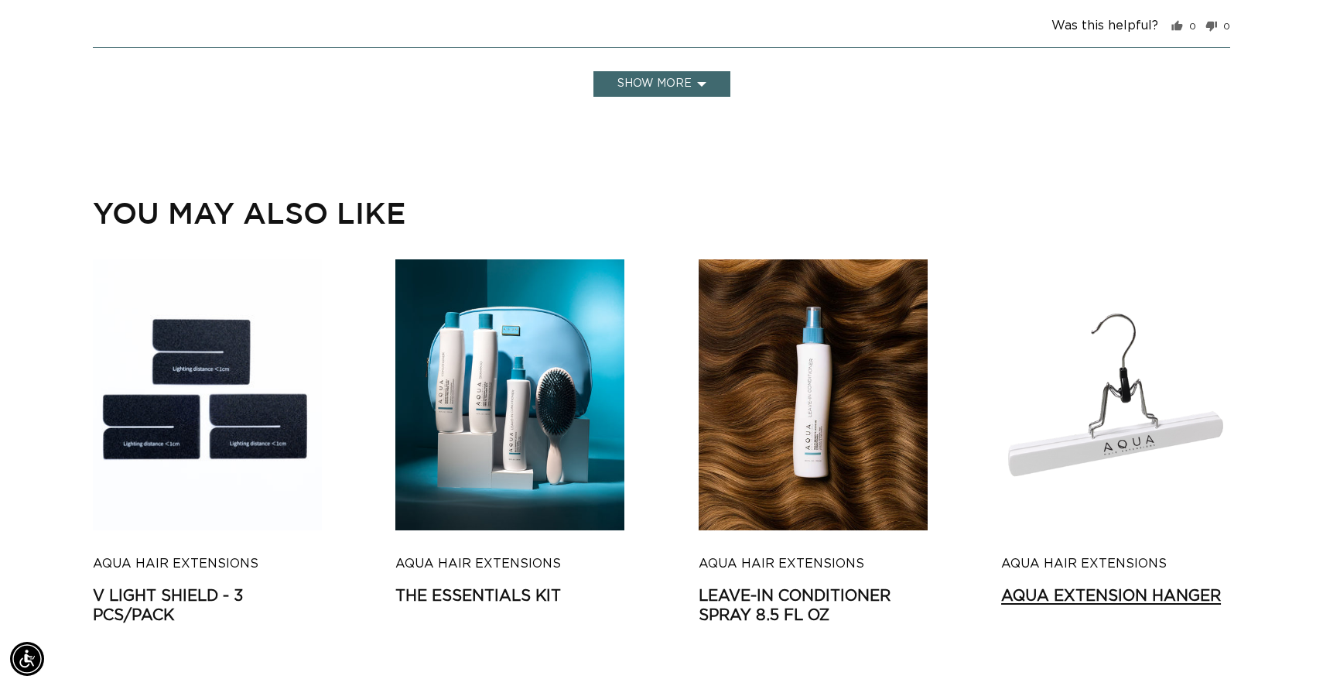
scroll to position [0, 1213]
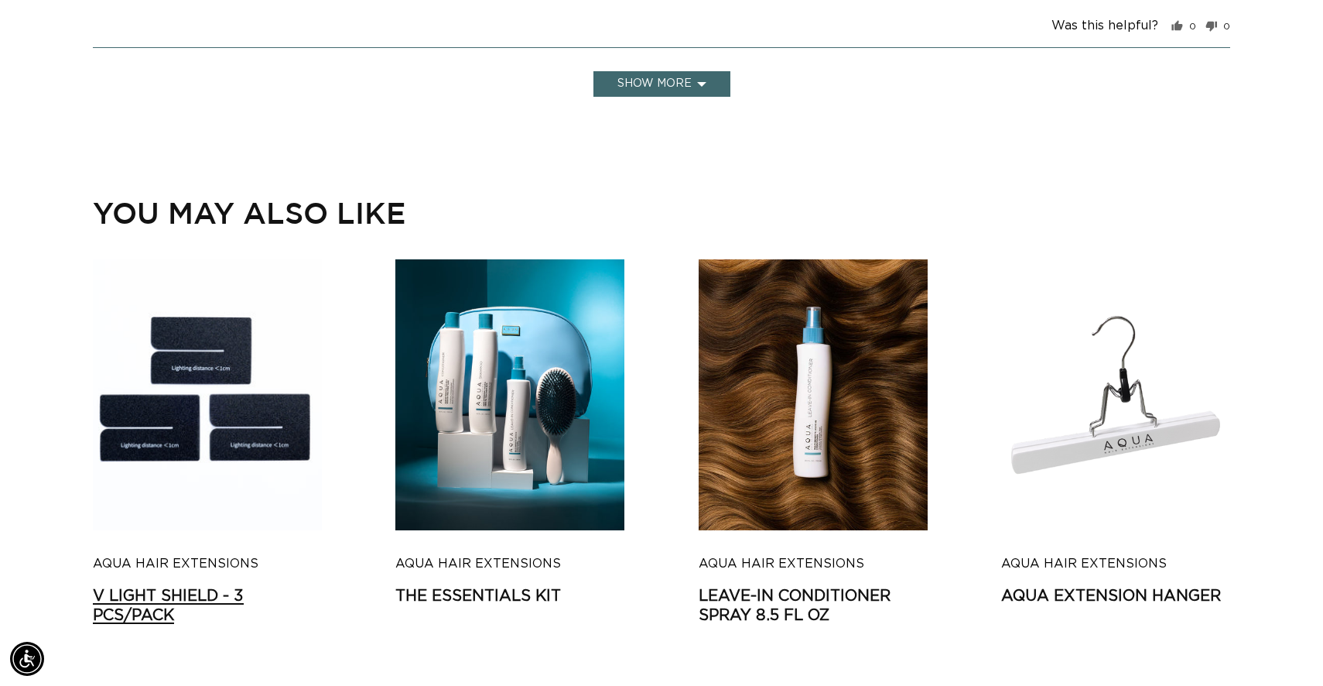
click at [210, 587] on link "V Light Shield - 3 pcs/pack" at bounding box center [207, 606] width 229 height 39
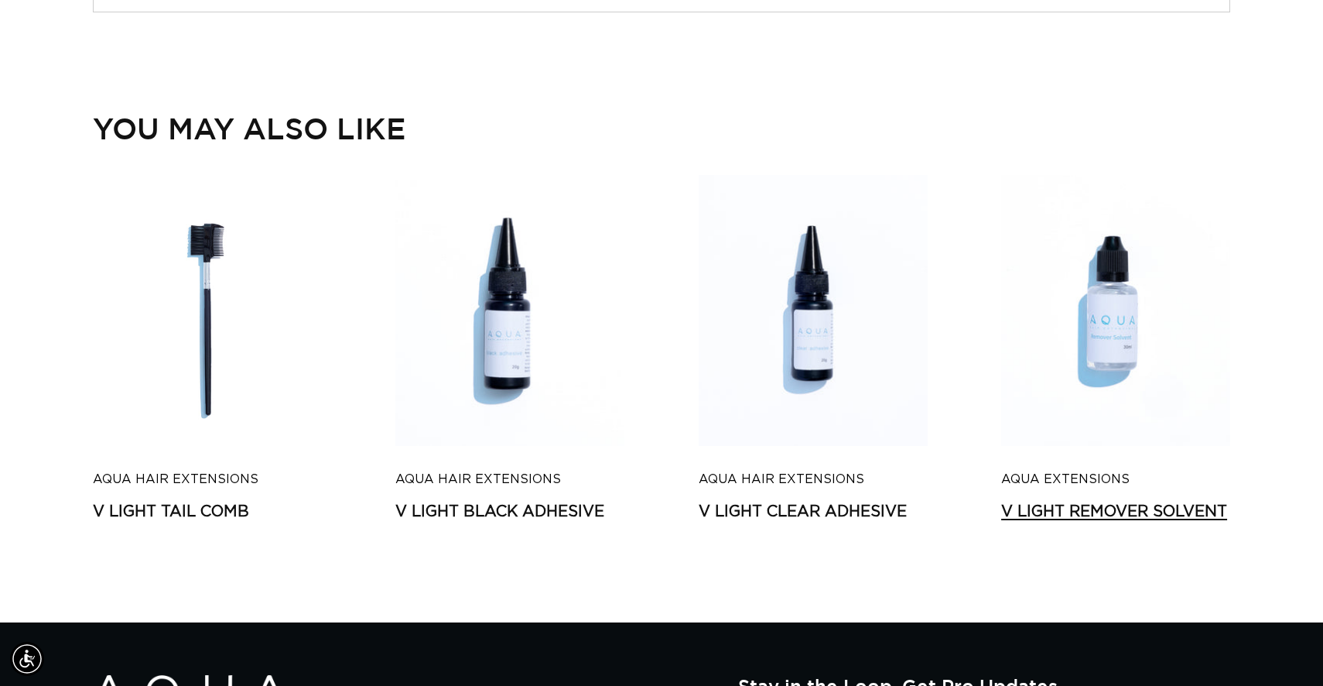
click at [1089, 502] on link "V Light Remover Solvent" at bounding box center [1115, 511] width 229 height 19
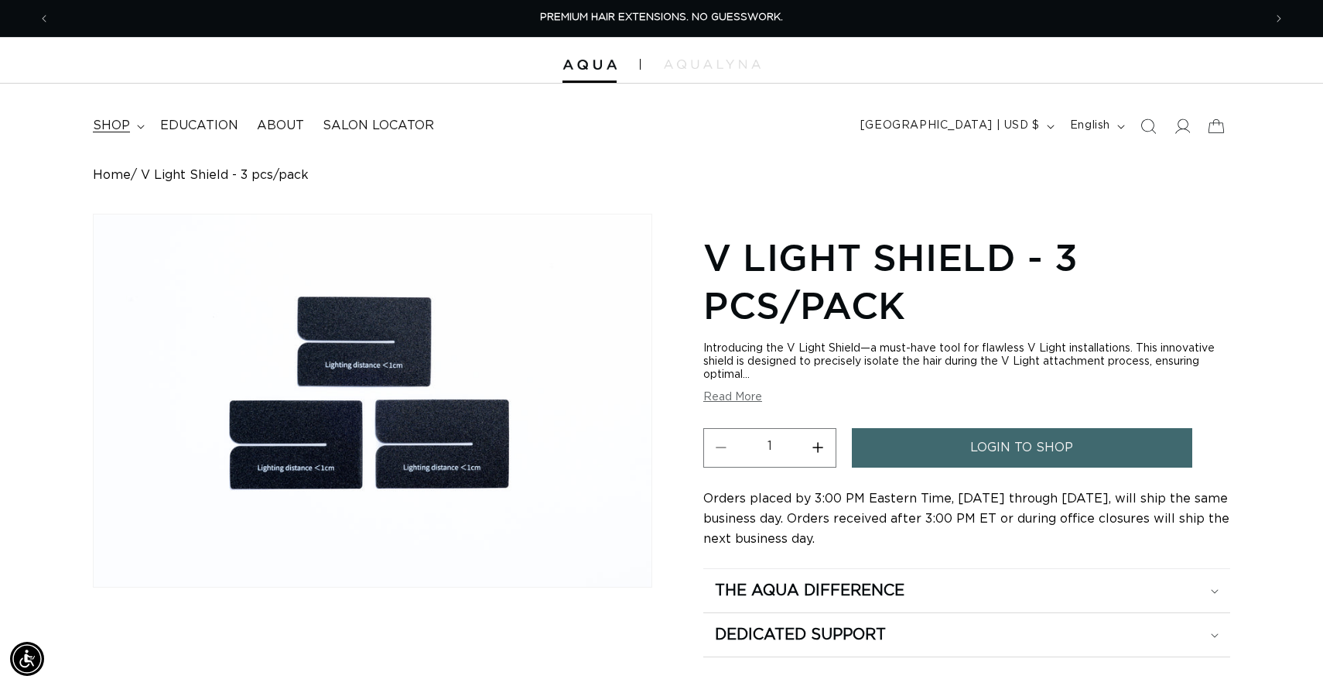
click at [131, 125] on summary "shop" at bounding box center [117, 125] width 67 height 35
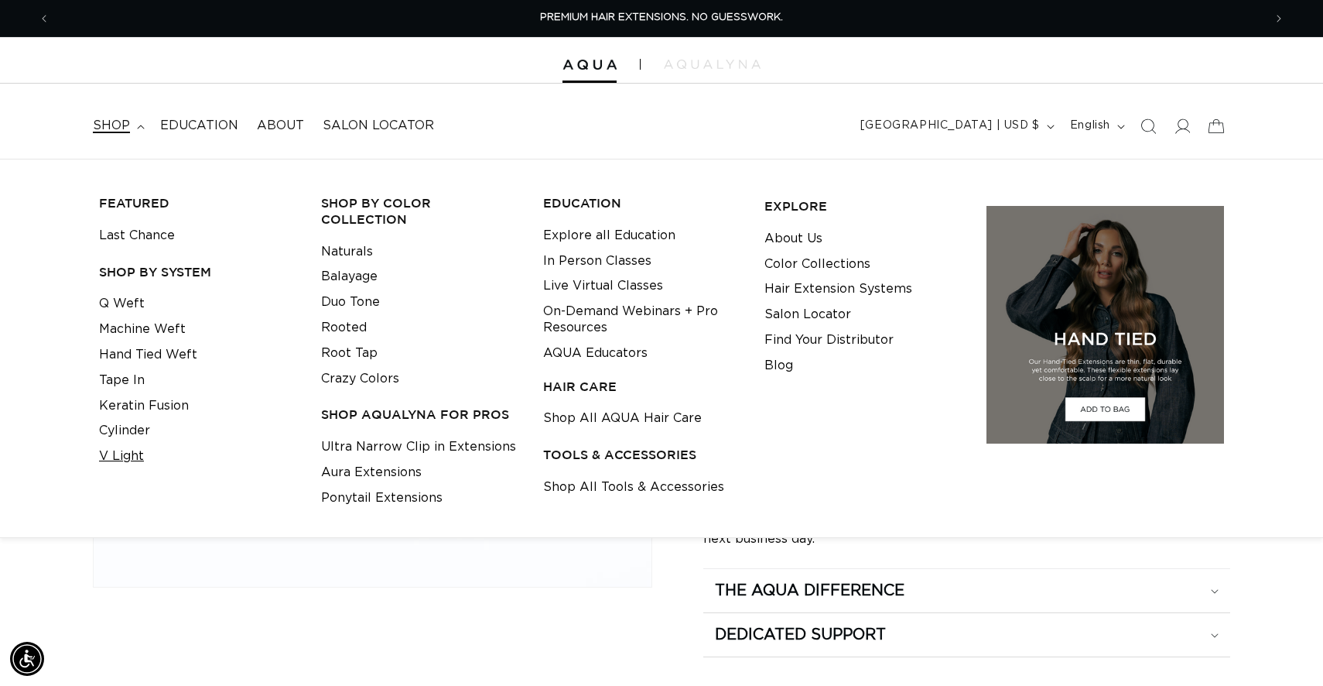
click at [140, 452] on link "V Light" at bounding box center [121, 456] width 45 height 26
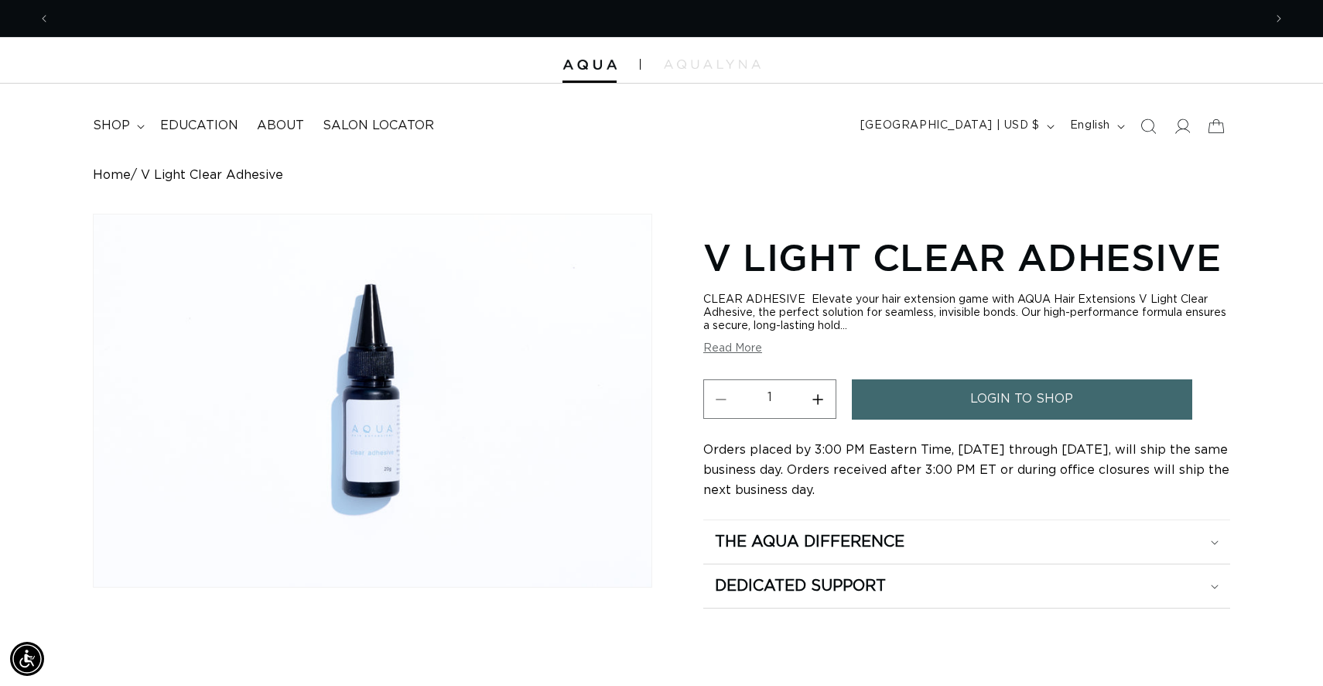
scroll to position [0, 2427]
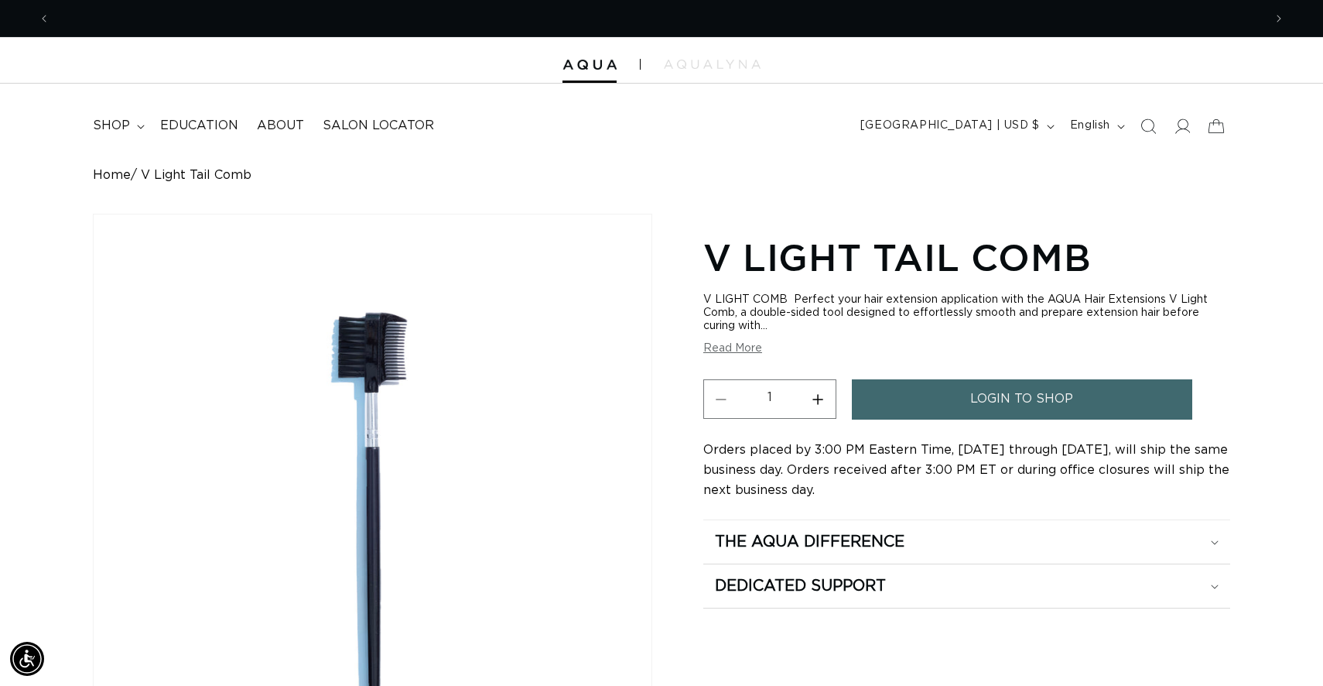
scroll to position [0, 2427]
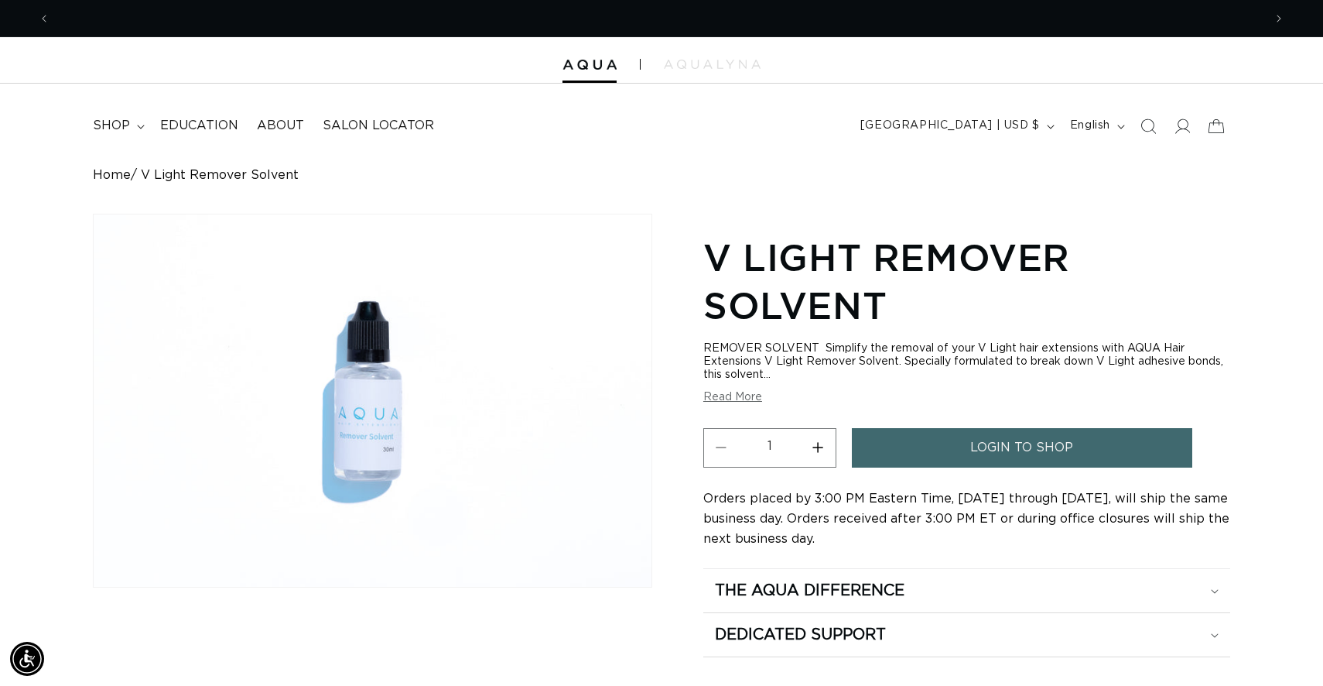
scroll to position [0, 1213]
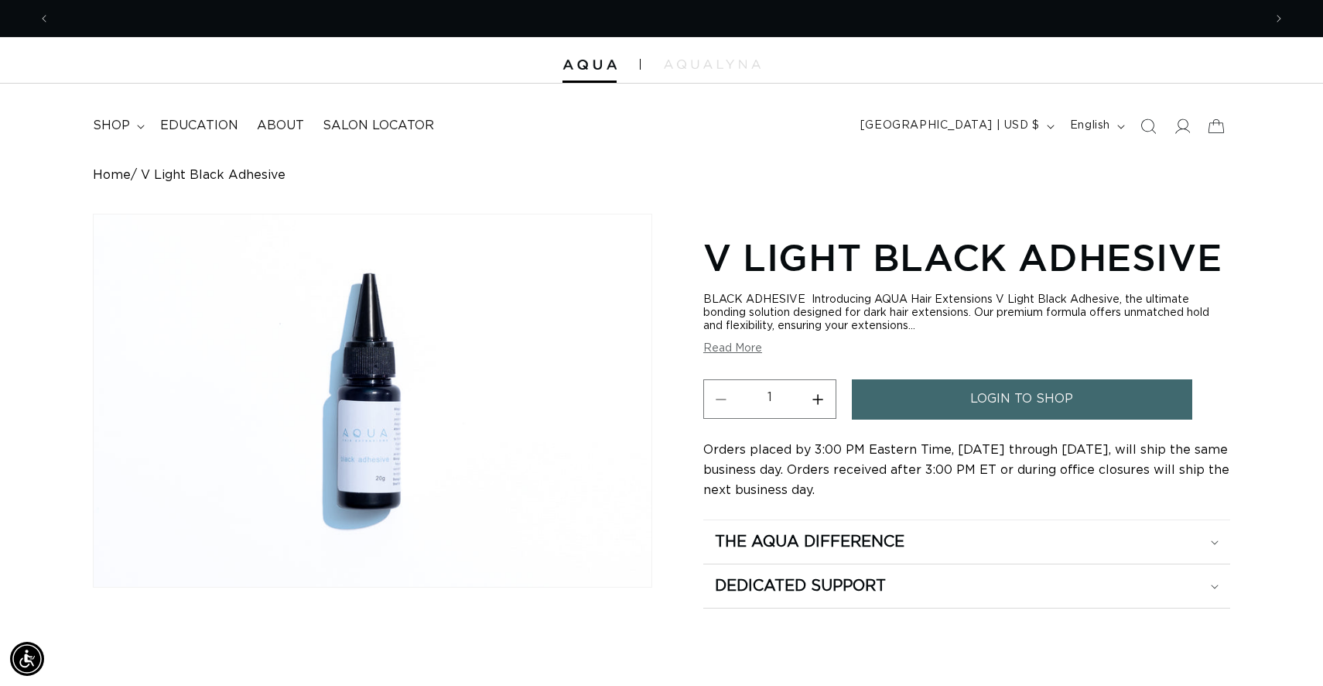
scroll to position [0, 2427]
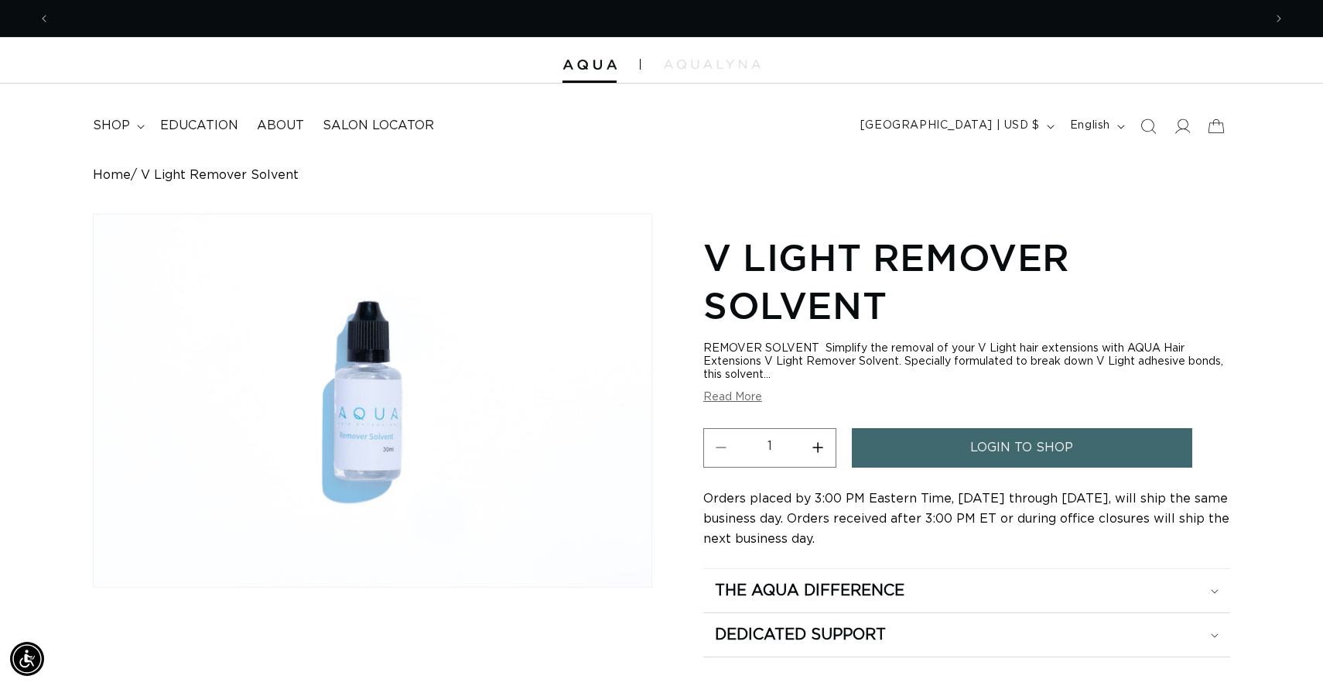
scroll to position [0, 2427]
click at [678, 66] on img at bounding box center [712, 64] width 97 height 9
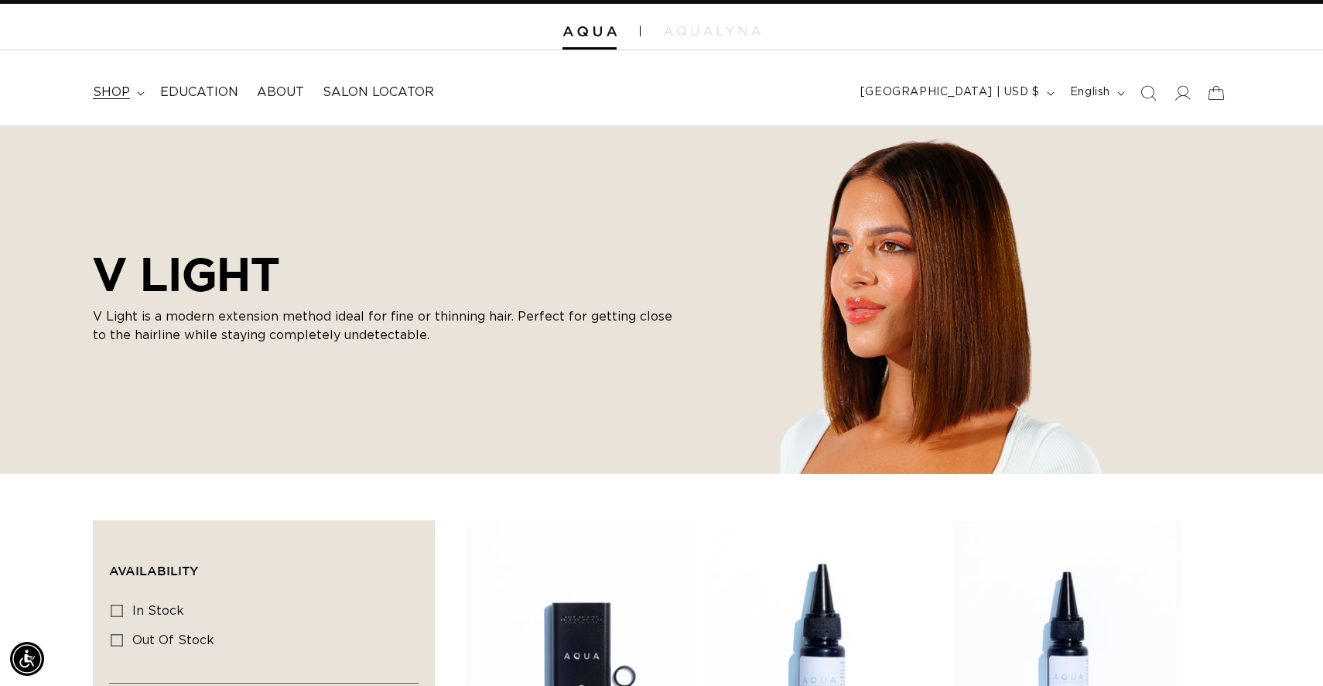
scroll to position [0, 1213]
click at [139, 88] on summary "shop" at bounding box center [117, 92] width 67 height 35
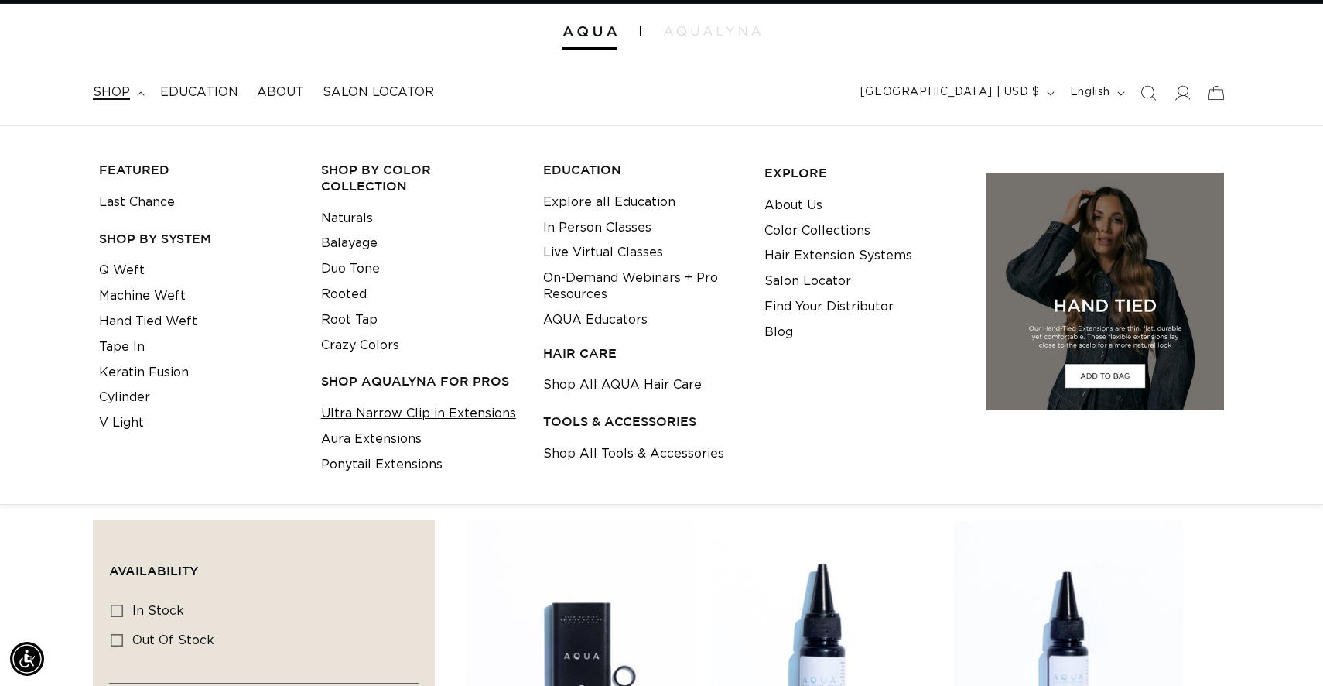
scroll to position [0, 0]
click at [398, 401] on link "Ultra Narrow Clip in Extensions" at bounding box center [418, 414] width 195 height 26
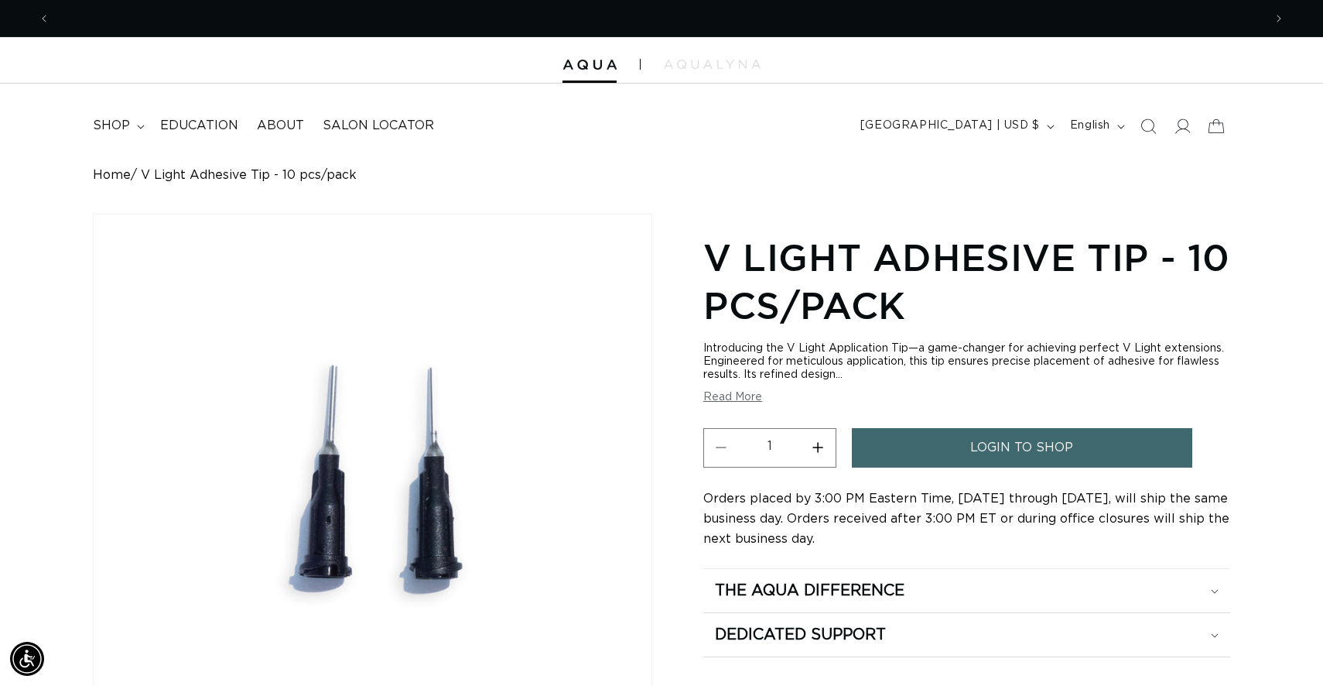
scroll to position [0, 2427]
click at [591, 70] on div at bounding box center [661, 60] width 1323 height 46
click at [589, 63] on img at bounding box center [590, 65] width 54 height 11
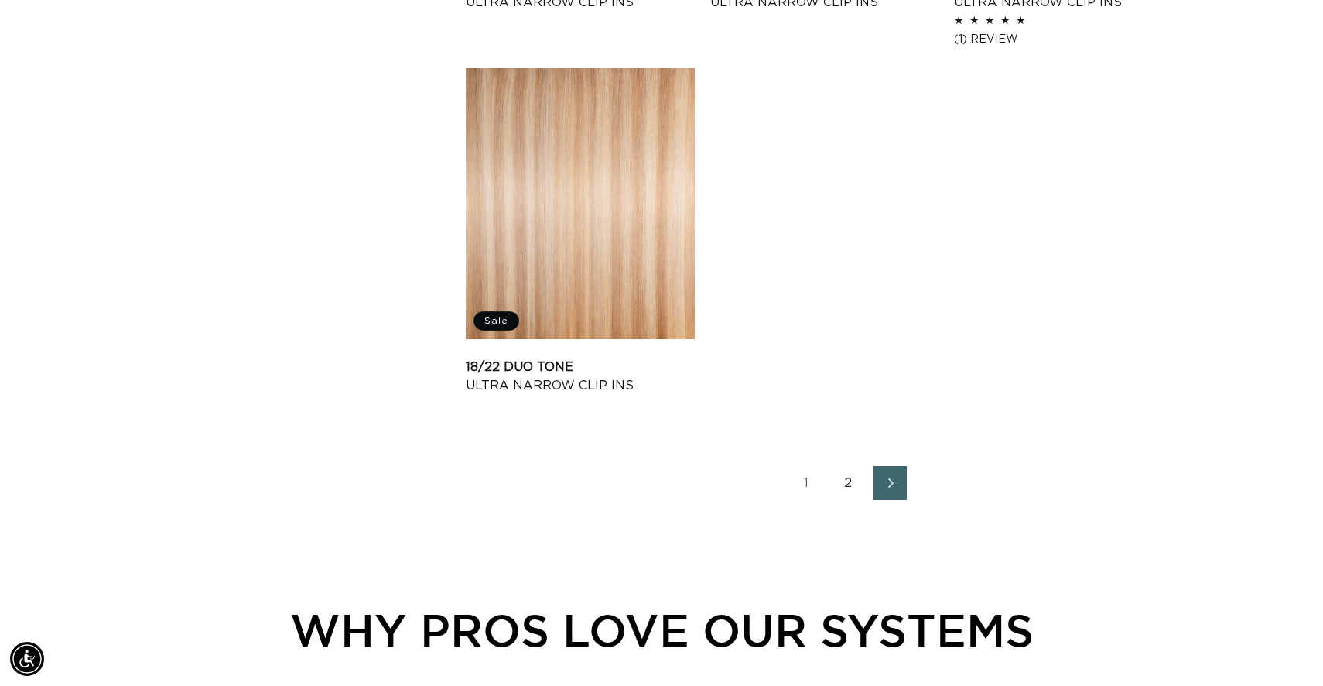
click at [851, 484] on link "2" at bounding box center [848, 483] width 34 height 34
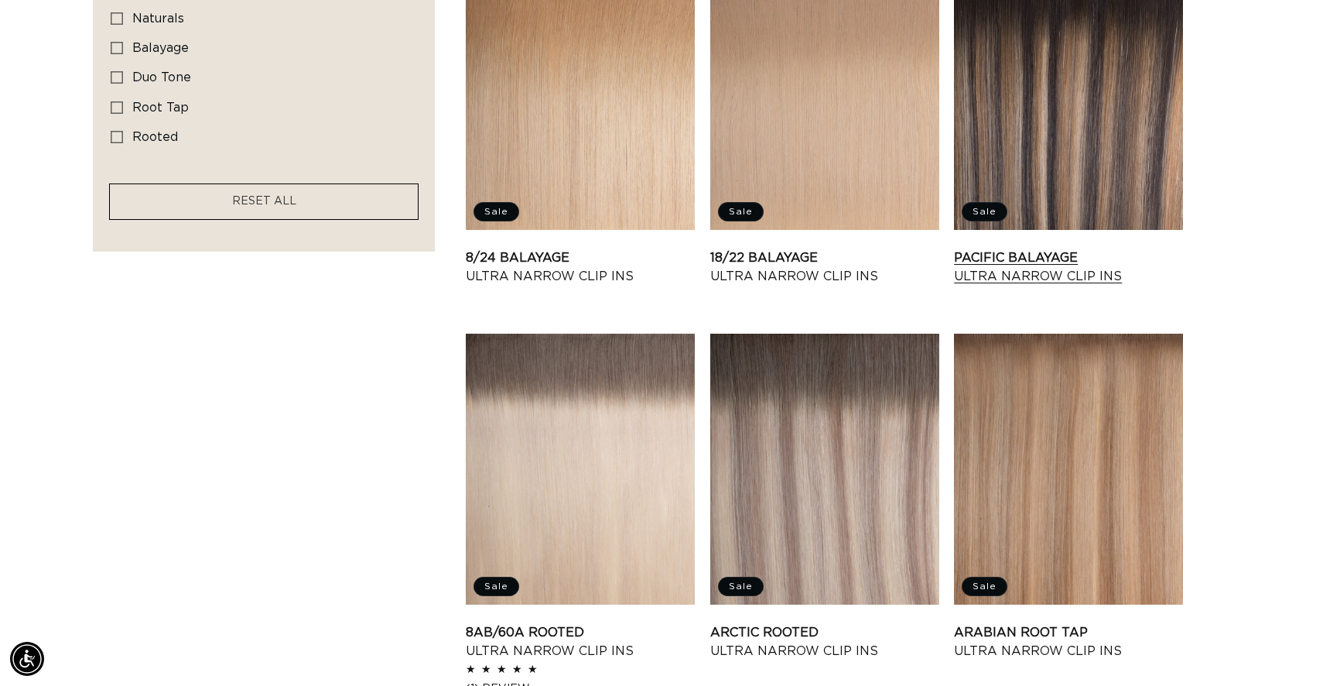
scroll to position [0, 1213]
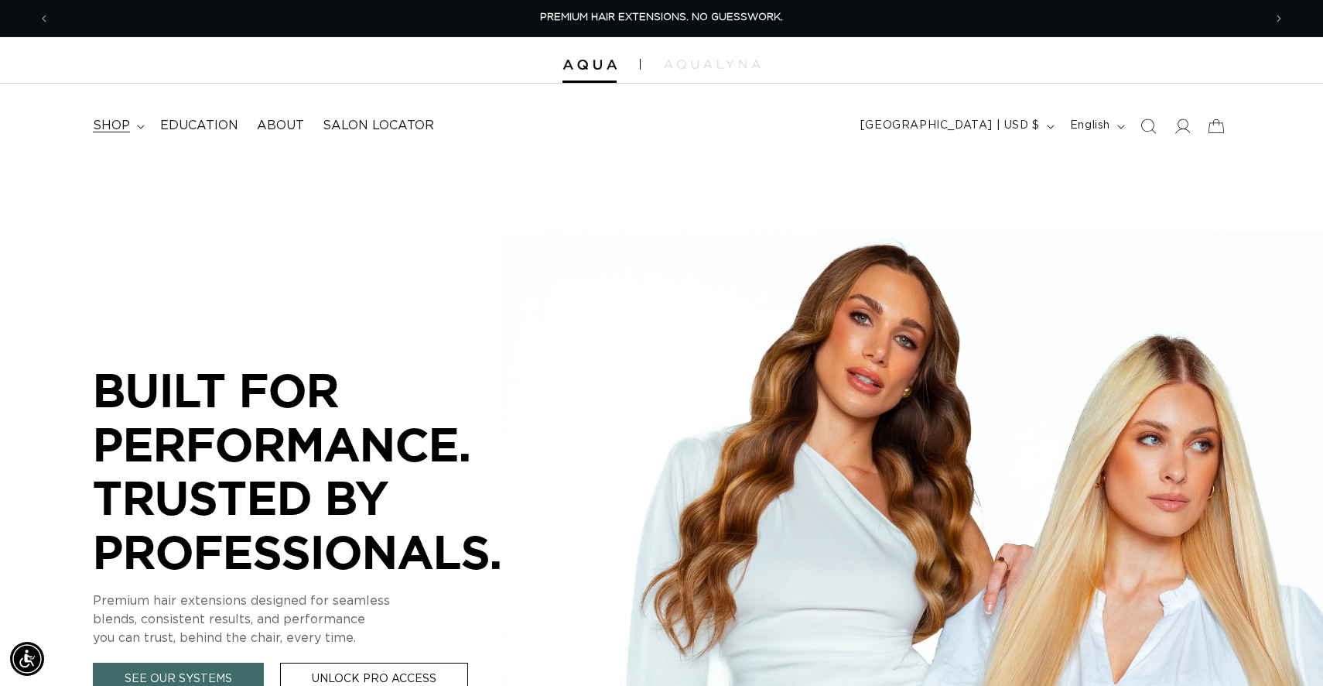
click at [139, 123] on summary "shop" at bounding box center [117, 125] width 67 height 35
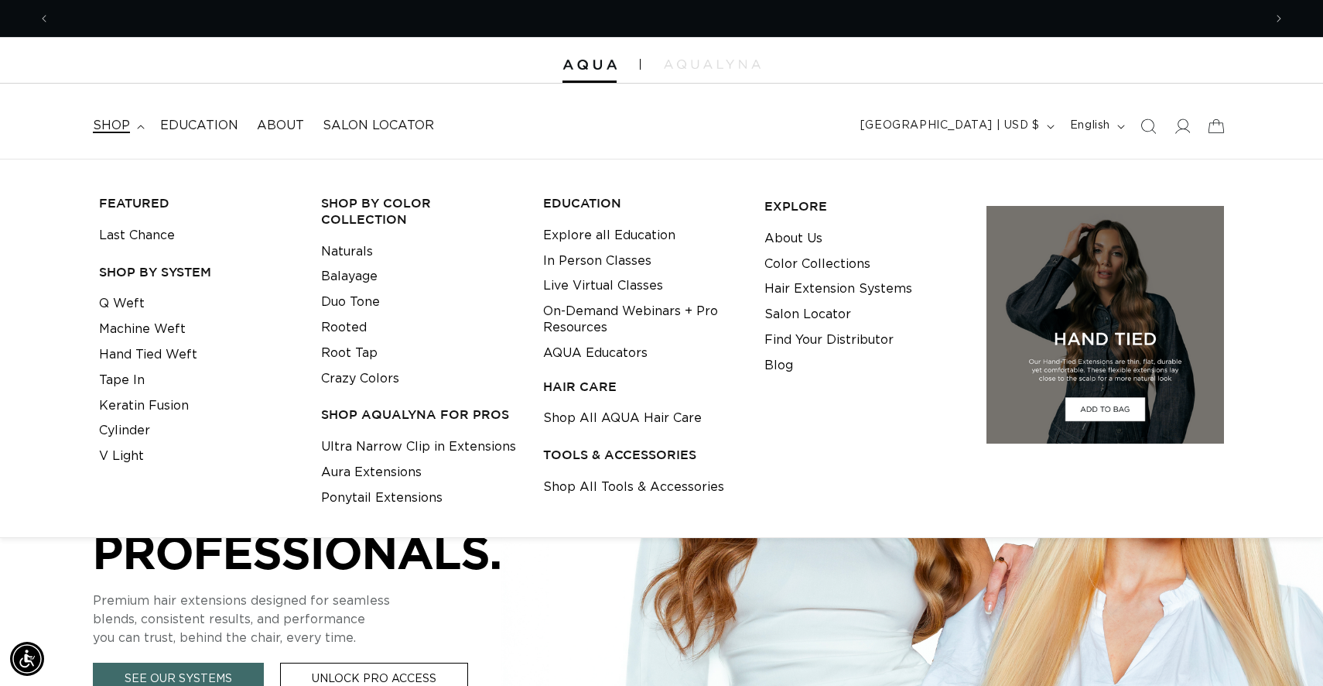
scroll to position [0, 1213]
click at [333, 69] on div at bounding box center [661, 60] width 1323 height 46
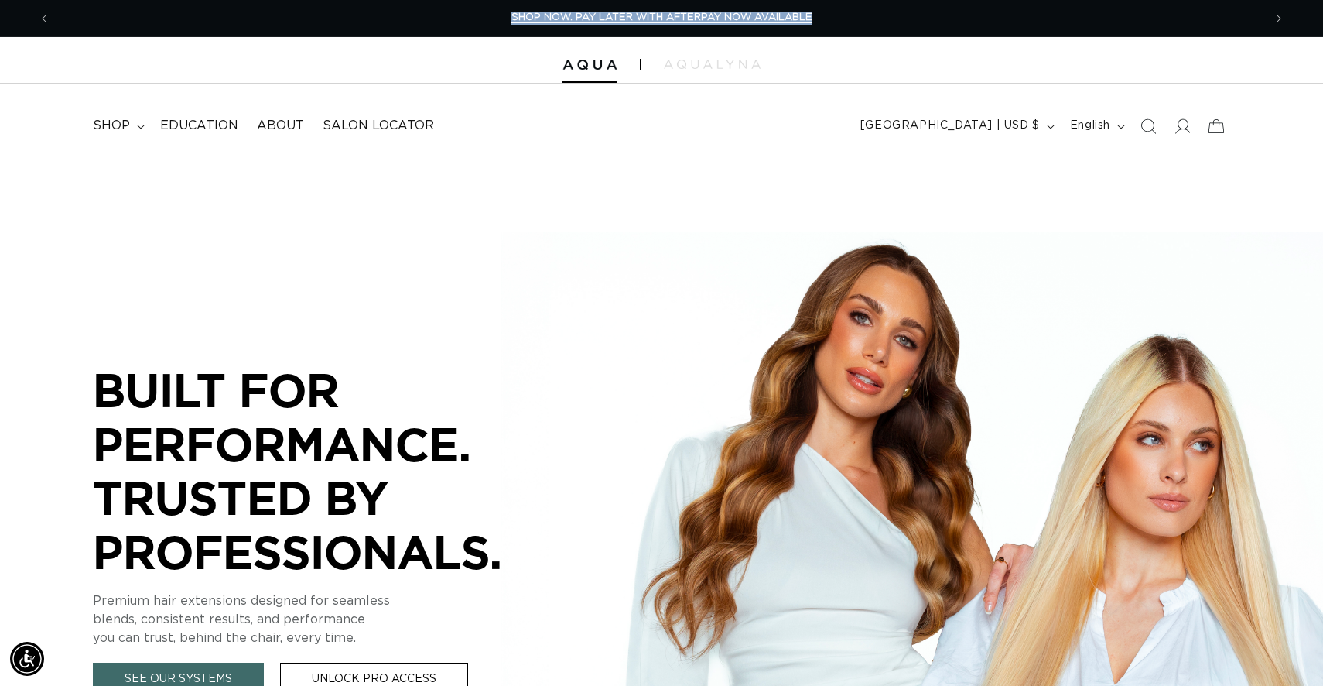
scroll to position [0, 2427]
